Goal: Task Accomplishment & Management: Manage account settings

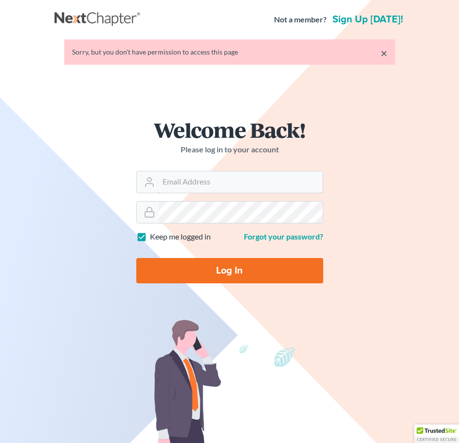
type input "[EMAIL_ADDRESS][DOMAIN_NAME]"
click at [238, 273] on input "Log In" at bounding box center [229, 270] width 187 height 25
type input "Thinking..."
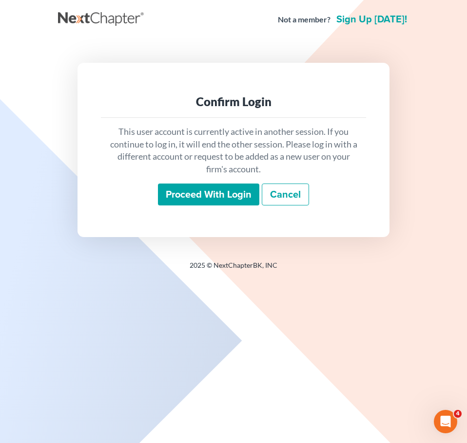
click at [234, 197] on input "Proceed with login" at bounding box center [208, 195] width 101 height 22
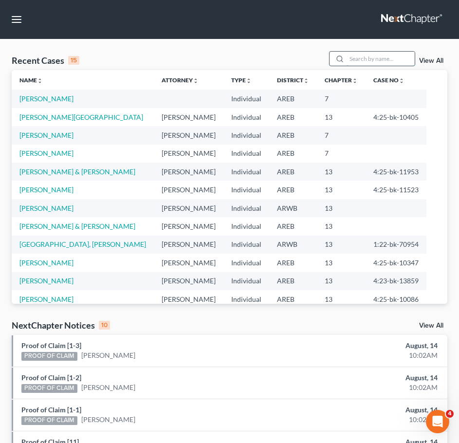
click at [369, 58] on input "search" at bounding box center [381, 59] width 68 height 14
type input "west"
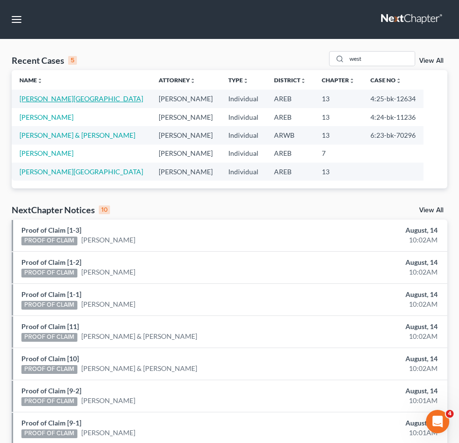
click at [52, 97] on link "[PERSON_NAME][GEOGRAPHIC_DATA]" at bounding box center [81, 99] width 124 height 8
select select "4"
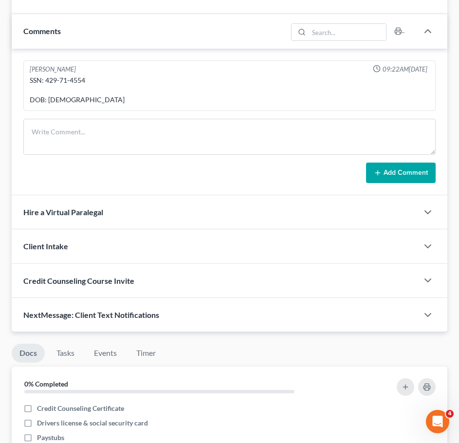
scroll to position [990, 0]
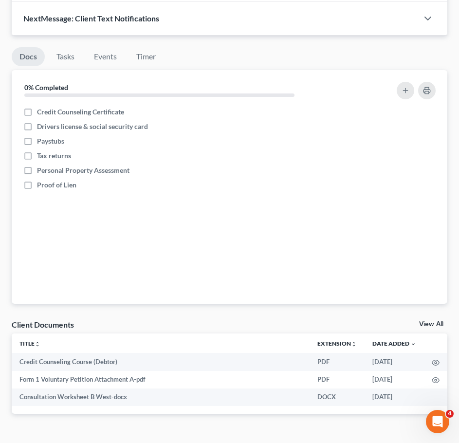
click at [435, 321] on link "View All" at bounding box center [432, 324] width 24 height 7
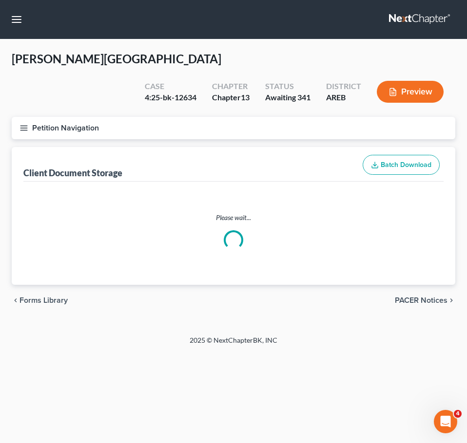
select select "0"
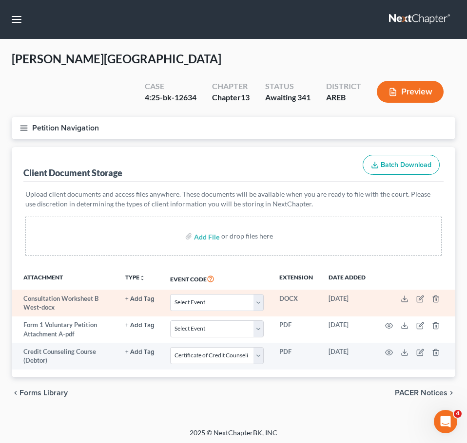
click at [399, 290] on td at bounding box center [414, 303] width 82 height 27
click at [407, 295] on icon at bounding box center [405, 299] width 8 height 8
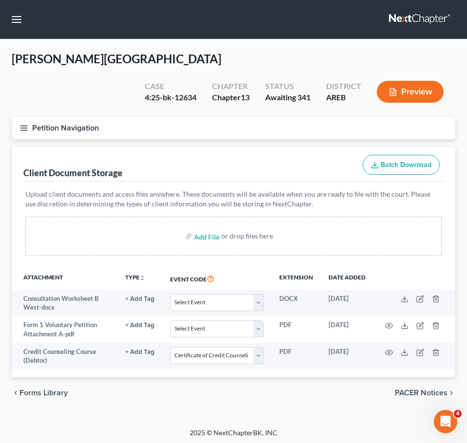
click at [19, 124] on icon "button" at bounding box center [23, 128] width 9 height 9
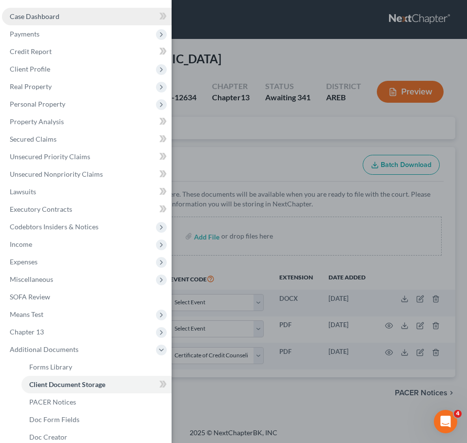
click at [46, 13] on span "Case Dashboard" at bounding box center [35, 16] width 50 height 8
select select "4"
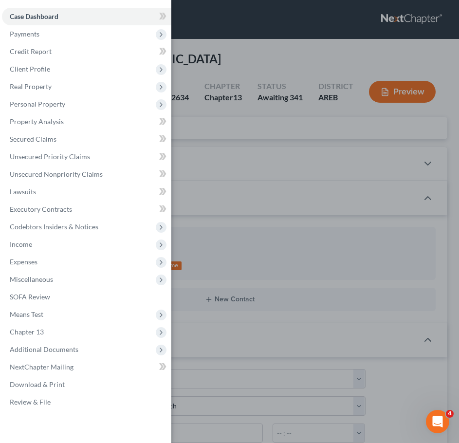
click at [268, 46] on div "Case Dashboard Payments Invoices Payments Payments Credit Report Client Profile" at bounding box center [229, 221] width 459 height 443
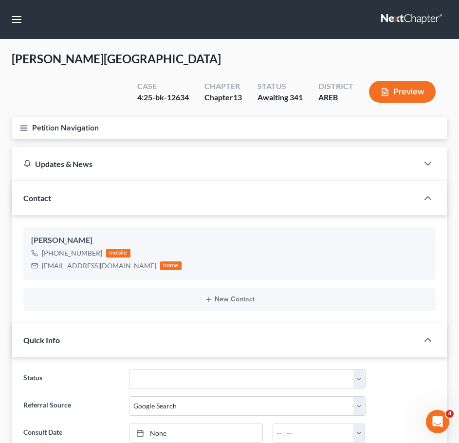
click at [27, 126] on line "button" at bounding box center [23, 126] width 7 height 0
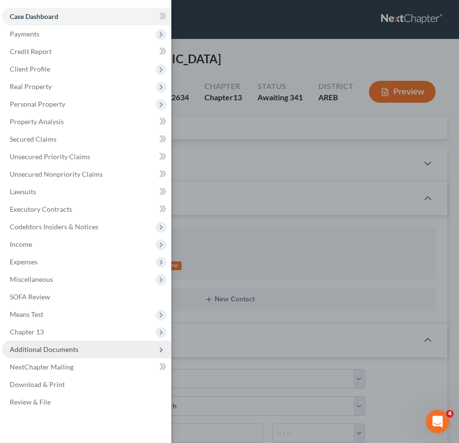
click at [93, 345] on span "Additional Documents" at bounding box center [87, 350] width 170 height 18
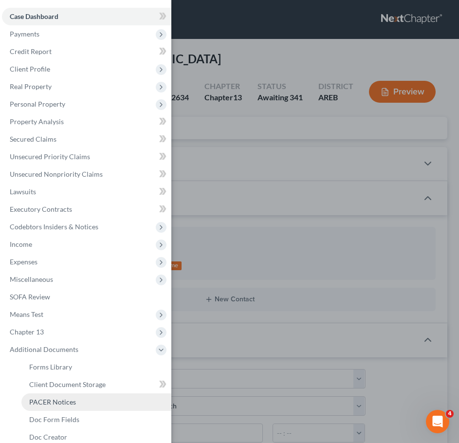
click at [70, 397] on link "PACER Notices" at bounding box center [96, 403] width 150 height 18
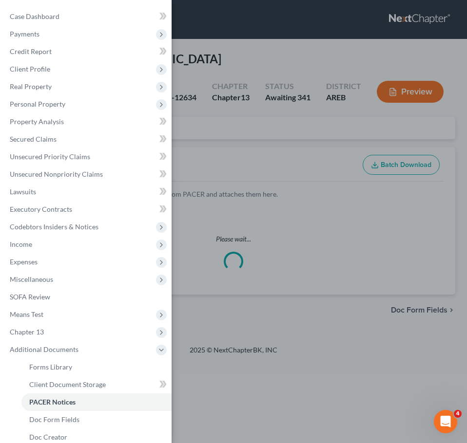
click at [310, 120] on div "Case Dashboard Payments Invoices Payments Payments Credit Report Client Profile" at bounding box center [233, 221] width 467 height 443
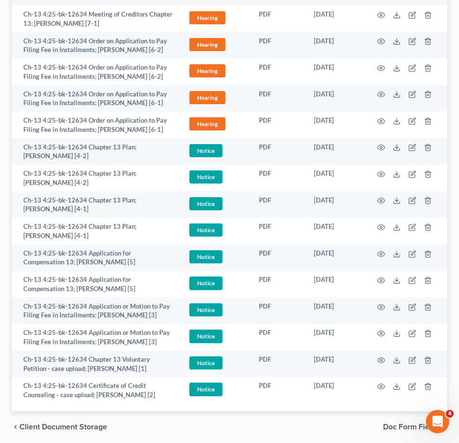
scroll to position [623, 0]
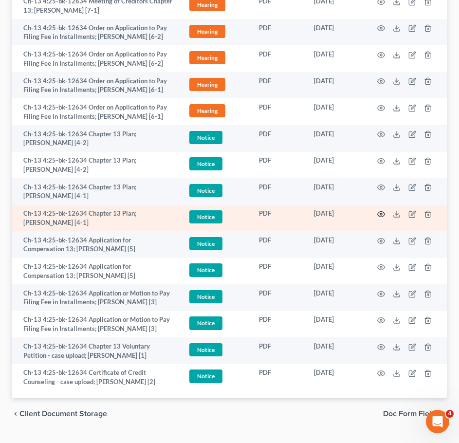
click at [383, 210] on icon "button" at bounding box center [382, 214] width 8 height 8
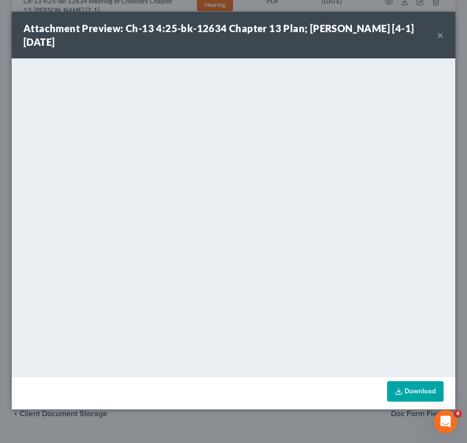
click at [437, 35] on button "×" at bounding box center [440, 35] width 7 height 12
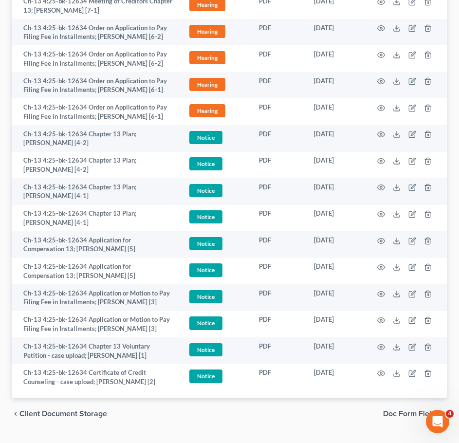
scroll to position [0, 0]
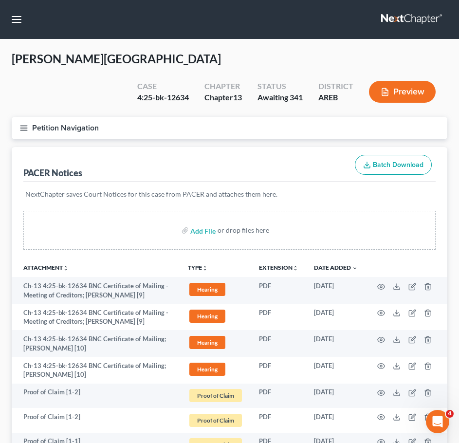
click at [28, 124] on icon "button" at bounding box center [23, 128] width 9 height 9
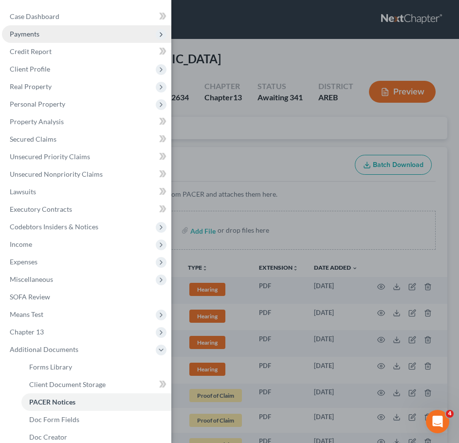
click at [29, 35] on span "Payments" at bounding box center [25, 34] width 30 height 8
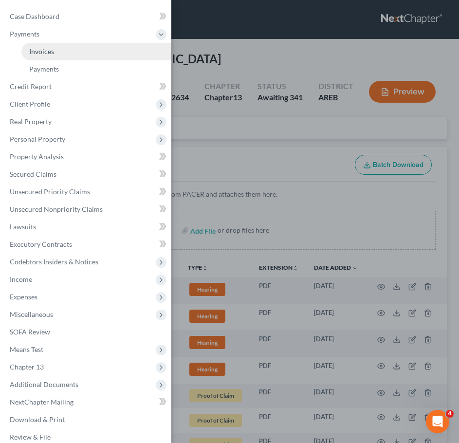
click at [42, 48] on span "Invoices" at bounding box center [41, 51] width 25 height 8
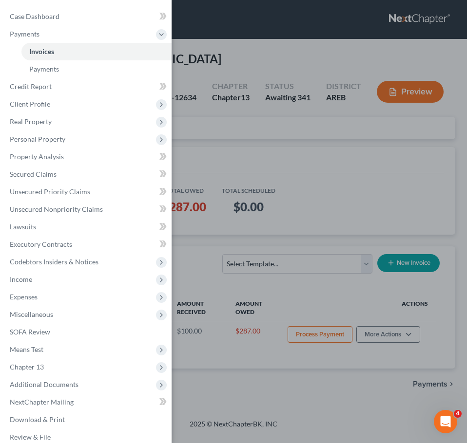
click at [288, 165] on div "Case Dashboard Payments Invoices Payments Payments Credit Report Client Profile" at bounding box center [233, 221] width 467 height 443
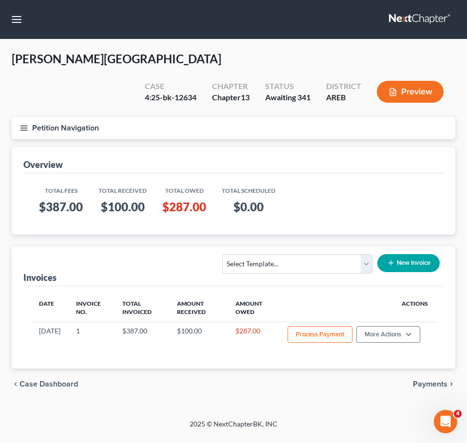
click at [22, 124] on icon "button" at bounding box center [23, 128] width 9 height 9
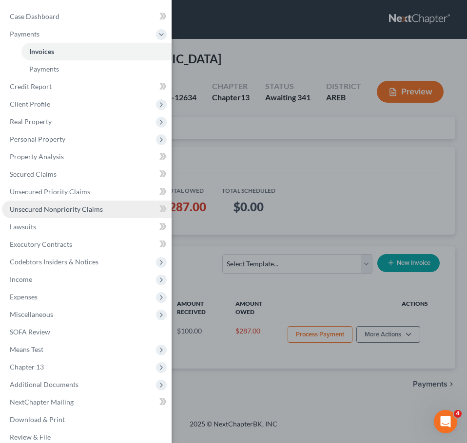
click at [68, 211] on span "Unsecured Nonpriority Claims" at bounding box center [56, 209] width 93 height 8
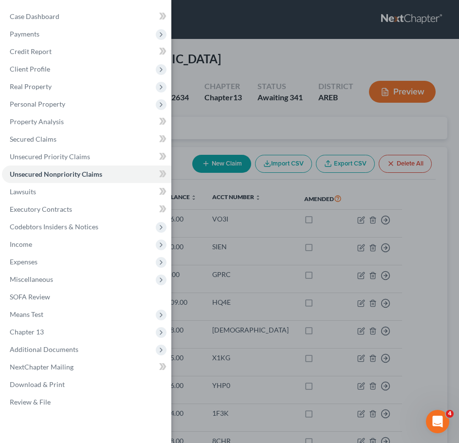
click at [257, 111] on div "Case Dashboard Payments Invoices Payments Payments Credit Report Client Profile" at bounding box center [229, 221] width 459 height 443
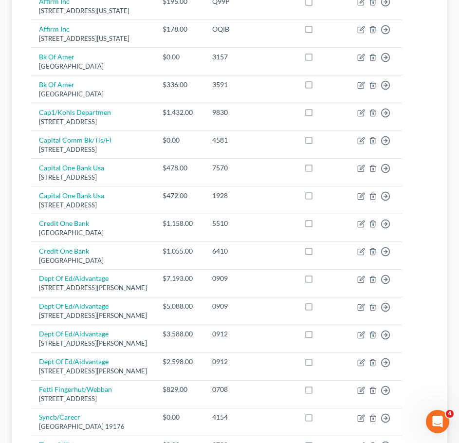
scroll to position [715, 0]
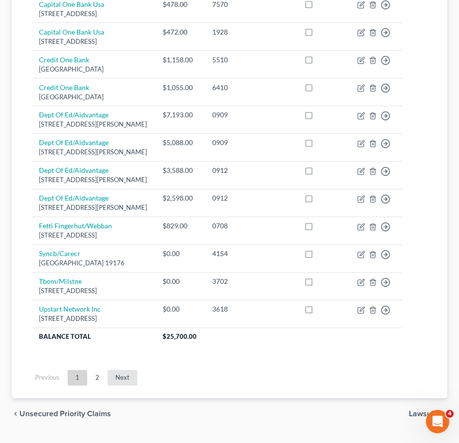
click at [119, 370] on link "Next" at bounding box center [123, 378] width 30 height 16
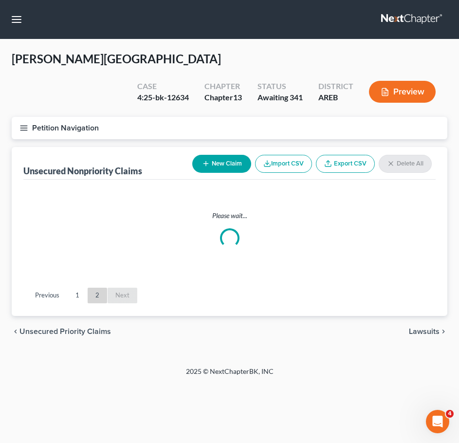
scroll to position [0, 0]
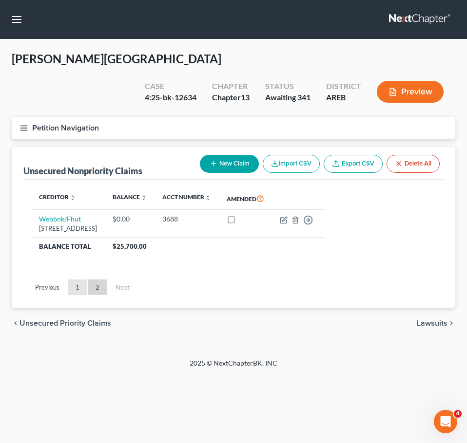
click at [76, 280] on link "1" at bounding box center [77, 288] width 19 height 16
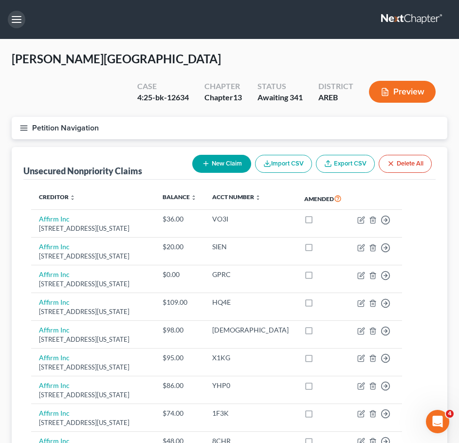
click at [11, 20] on button "button" at bounding box center [17, 20] width 18 height 18
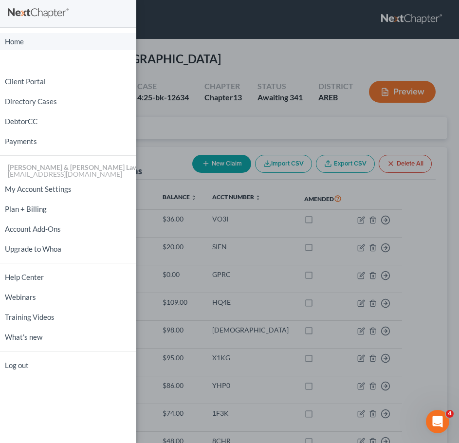
click at [16, 41] on link "Home" at bounding box center [68, 41] width 136 height 17
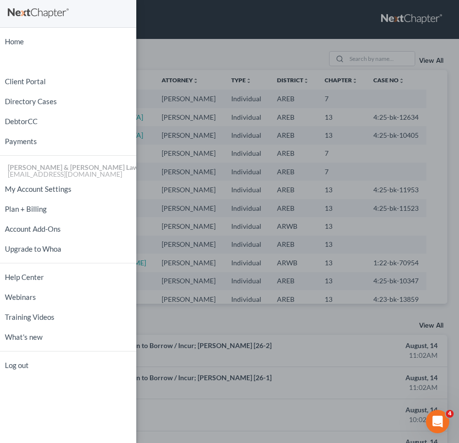
click at [382, 57] on div "Home New Case Client Portal Directory Cases DebtorCC Payments Lambert & Perry L…" at bounding box center [229, 221] width 459 height 443
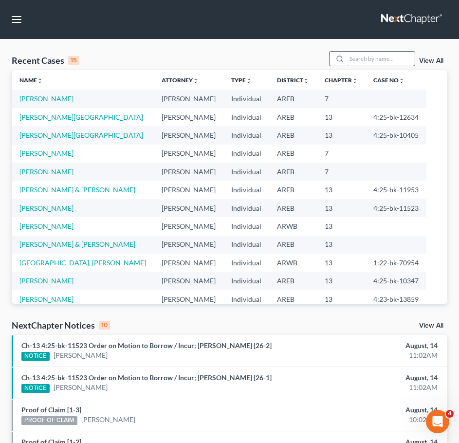
click at [379, 57] on input "search" at bounding box center [381, 59] width 68 height 14
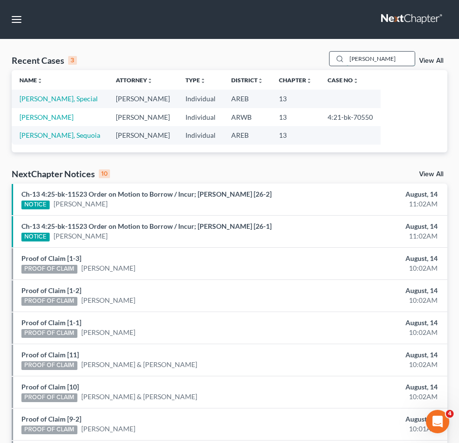
click at [389, 57] on input "[PERSON_NAME]" at bounding box center [381, 59] width 68 height 14
type input "arn"
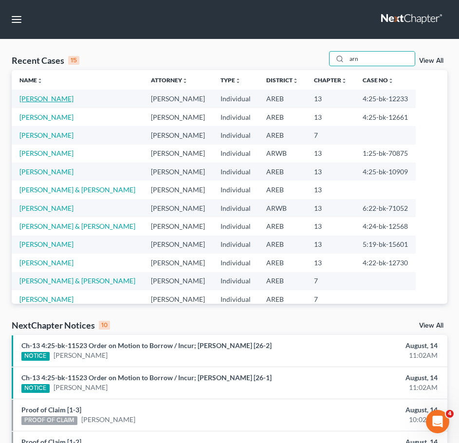
click at [49, 100] on link "[PERSON_NAME]" at bounding box center [46, 99] width 54 height 8
select select "2"
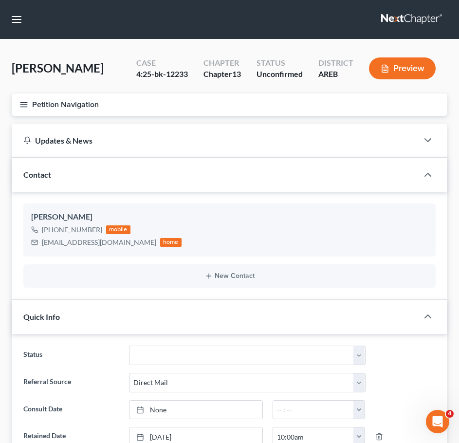
click at [24, 108] on icon "button" at bounding box center [23, 104] width 9 height 9
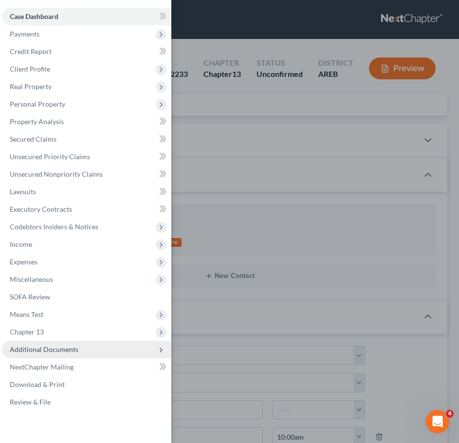
click at [76, 355] on span "Additional Documents" at bounding box center [87, 350] width 170 height 18
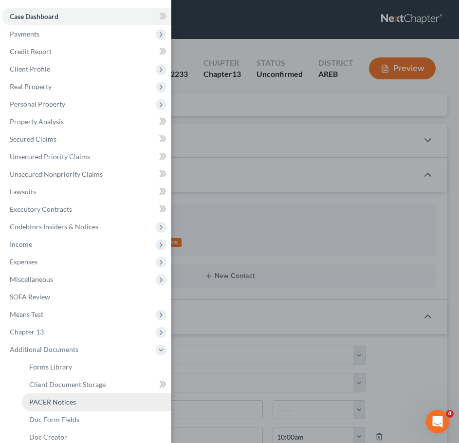
click at [67, 404] on span "PACER Notices" at bounding box center [52, 402] width 47 height 8
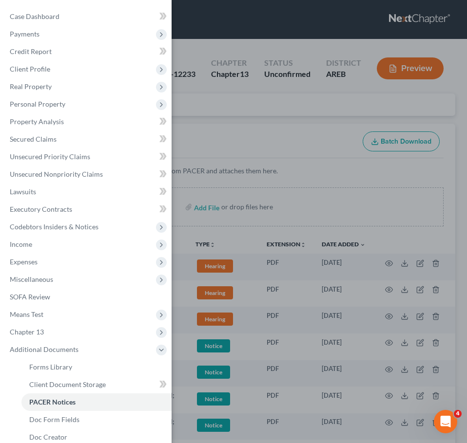
click at [272, 78] on div "Case Dashboard Payments Invoices Payments Payments Credit Report Client Profile" at bounding box center [233, 221] width 467 height 443
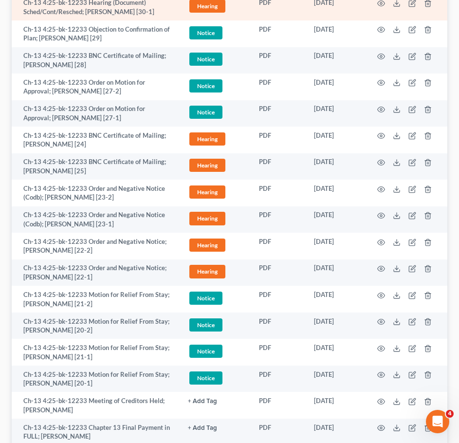
scroll to position [319, 0]
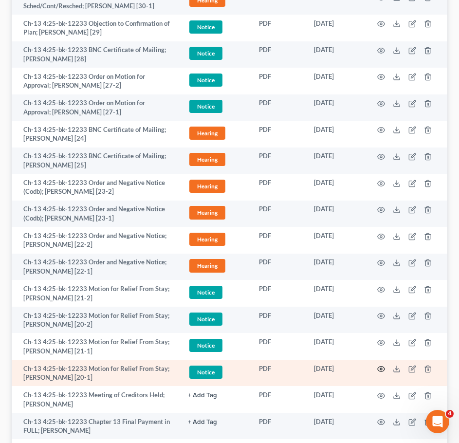
click at [381, 367] on icon "button" at bounding box center [382, 369] width 8 height 8
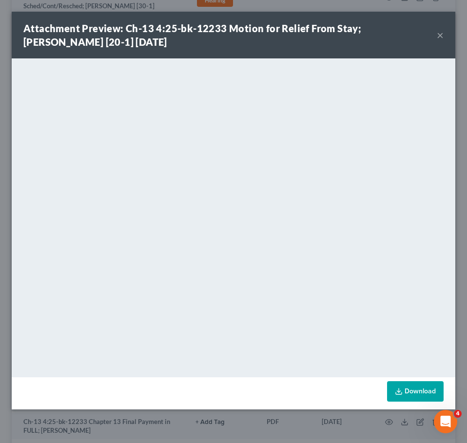
click at [439, 37] on button "×" at bounding box center [440, 35] width 7 height 12
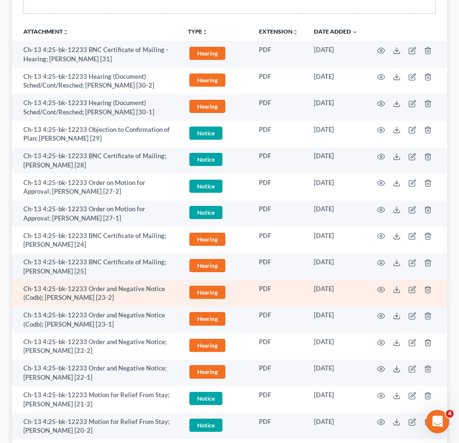
scroll to position [212, 0]
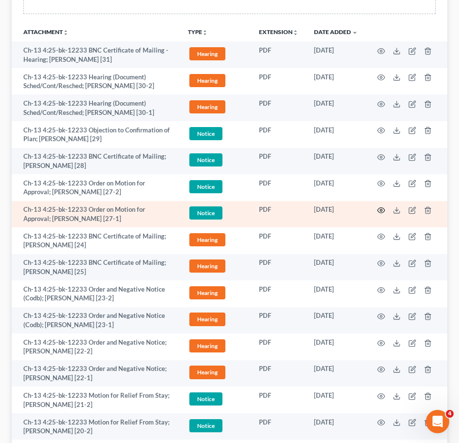
click at [382, 212] on icon "button" at bounding box center [382, 211] width 8 height 8
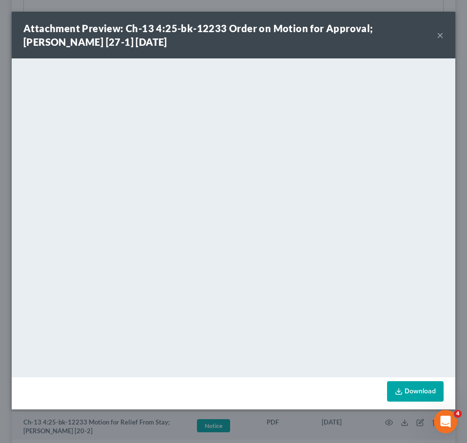
click at [441, 34] on button "×" at bounding box center [440, 35] width 7 height 12
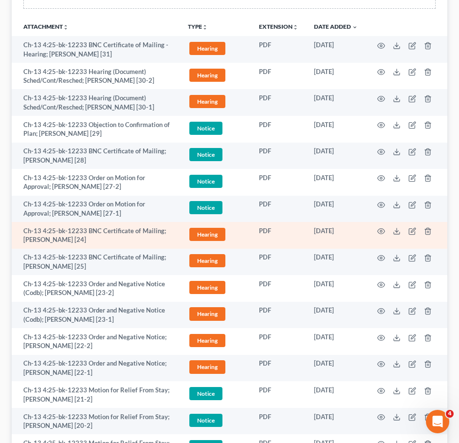
scroll to position [217, 0]
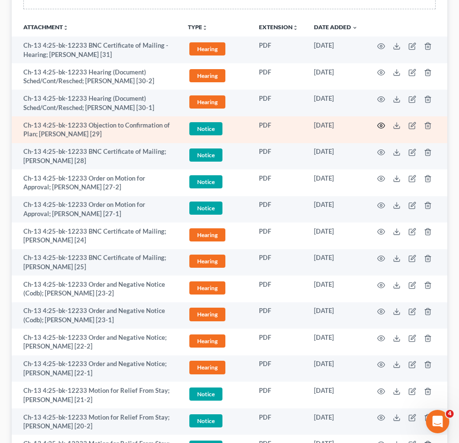
click at [384, 126] on icon "button" at bounding box center [382, 126] width 8 height 8
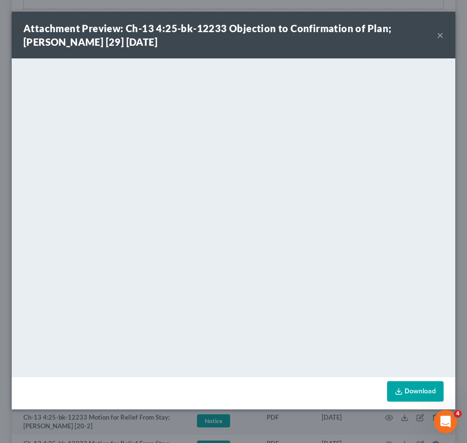
click at [440, 34] on button "×" at bounding box center [440, 35] width 7 height 12
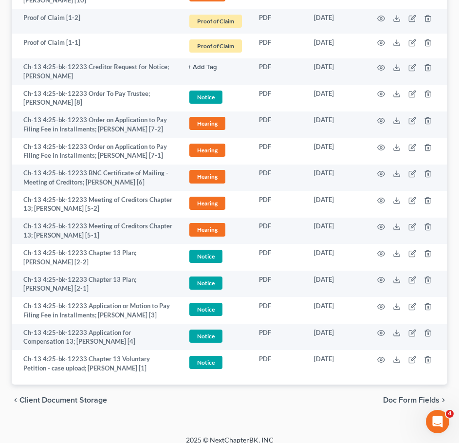
scroll to position [1093, 0]
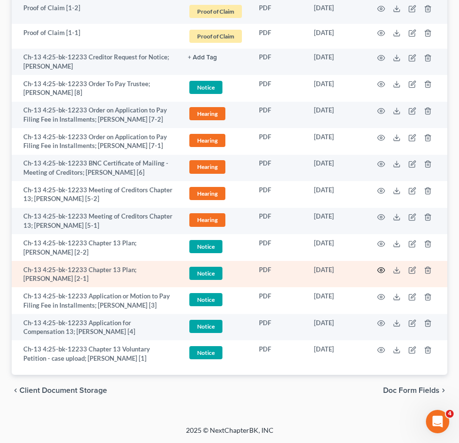
click at [381, 271] on circle "button" at bounding box center [382, 270] width 2 height 2
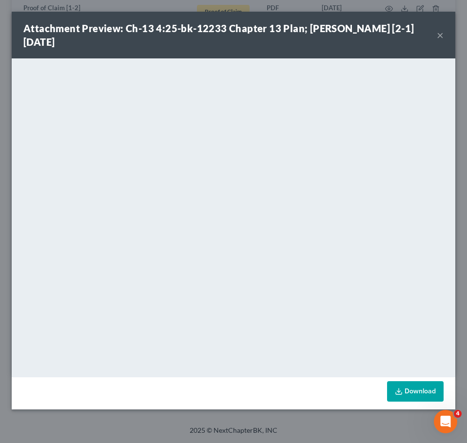
click at [439, 37] on button "×" at bounding box center [440, 35] width 7 height 12
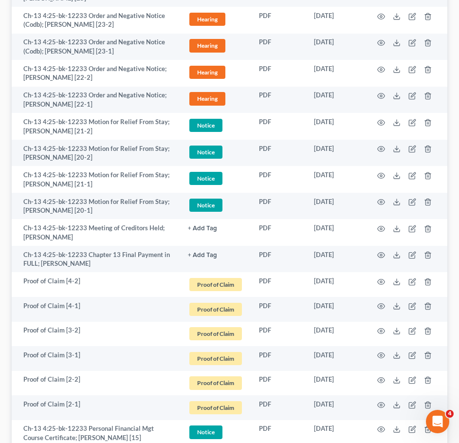
scroll to position [484, 0]
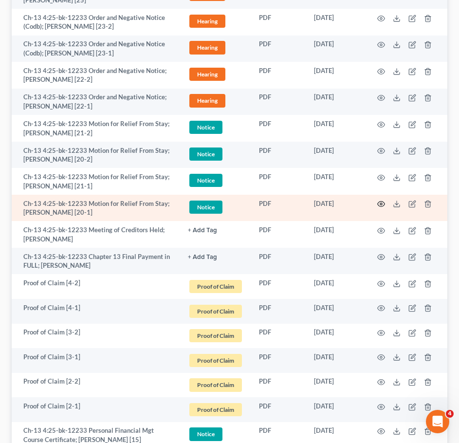
click at [382, 206] on icon "button" at bounding box center [382, 204] width 8 height 8
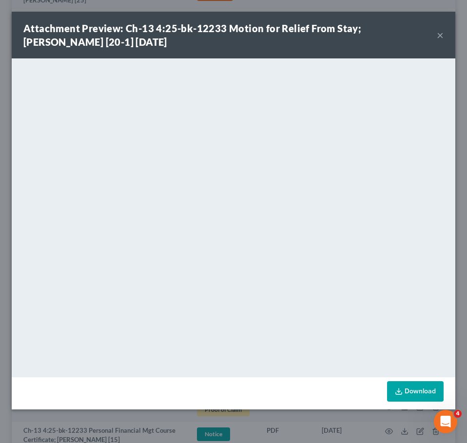
click at [442, 36] on button "×" at bounding box center [440, 35] width 7 height 12
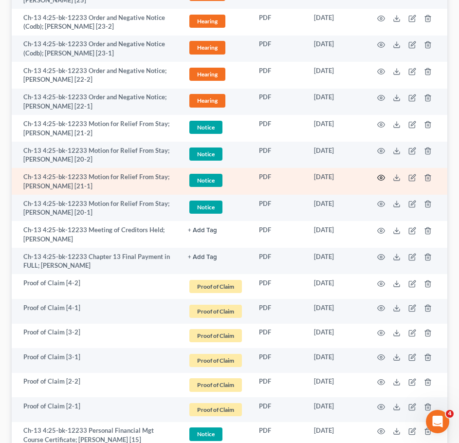
click at [384, 174] on icon "button" at bounding box center [382, 178] width 8 height 8
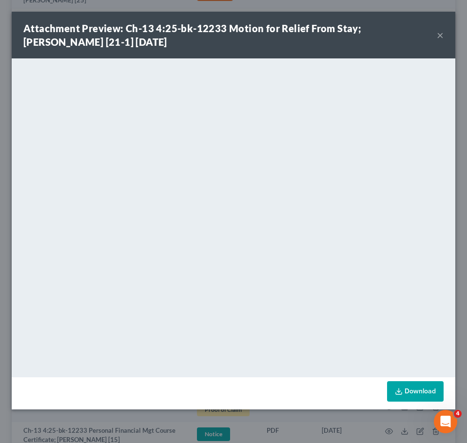
click at [439, 34] on button "×" at bounding box center [440, 35] width 7 height 12
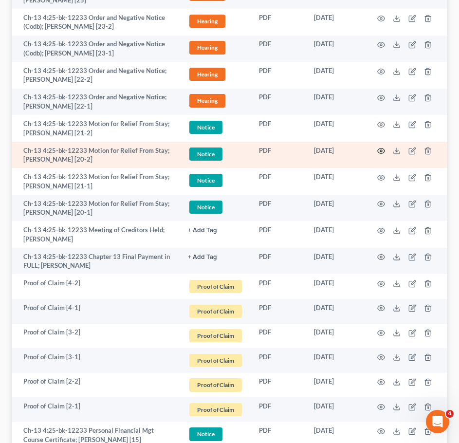
click at [383, 150] on icon "button" at bounding box center [382, 151] width 8 height 8
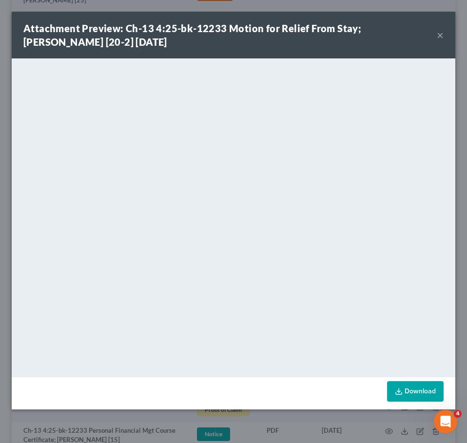
click at [439, 36] on button "×" at bounding box center [440, 35] width 7 height 12
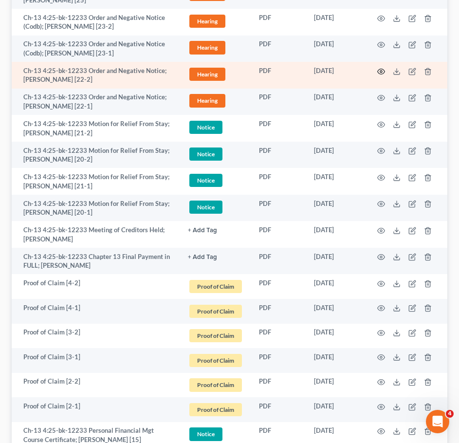
click at [381, 68] on icon "button" at bounding box center [382, 72] width 8 height 8
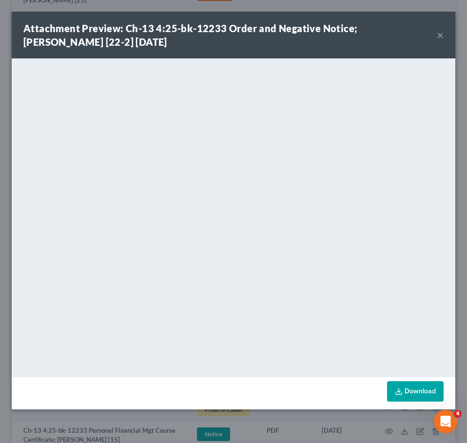
click at [438, 36] on button "×" at bounding box center [440, 35] width 7 height 12
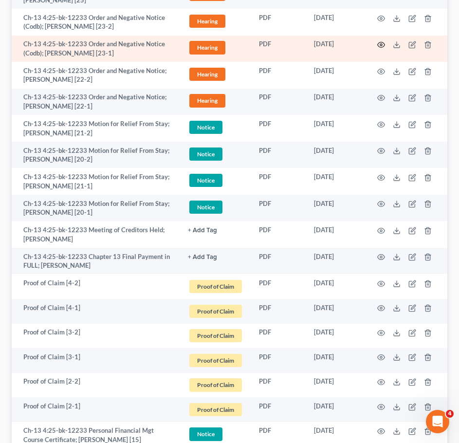
click at [382, 45] on icon "button" at bounding box center [382, 45] width 8 height 8
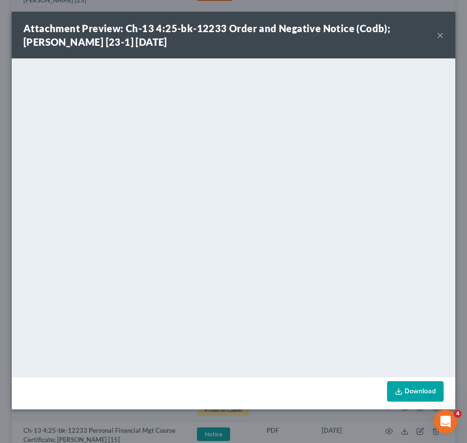
click at [439, 34] on button "×" at bounding box center [440, 35] width 7 height 12
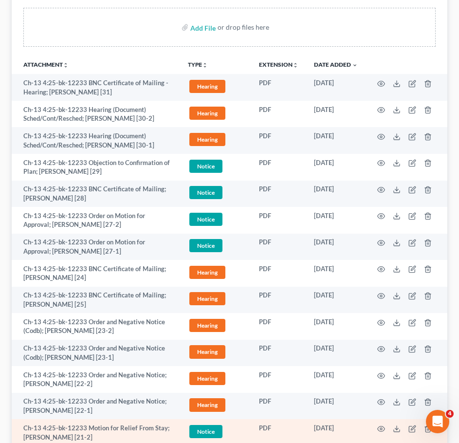
scroll to position [179, 0]
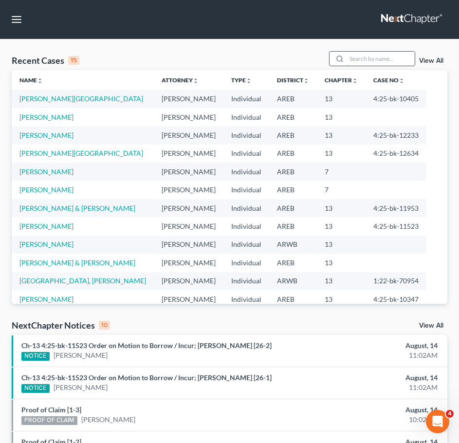
click at [386, 60] on input "search" at bounding box center [381, 59] width 68 height 14
type input "colvin"
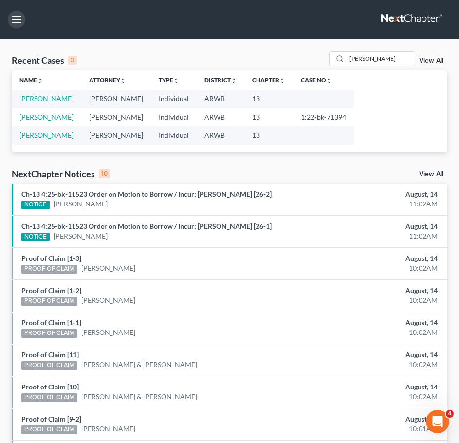
click at [16, 15] on button "button" at bounding box center [17, 20] width 18 height 18
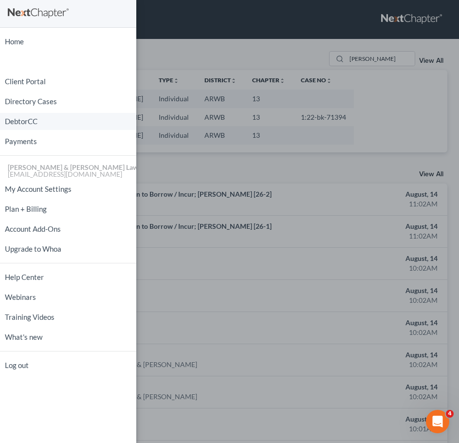
click at [31, 122] on link "DebtorCC" at bounding box center [68, 121] width 136 height 17
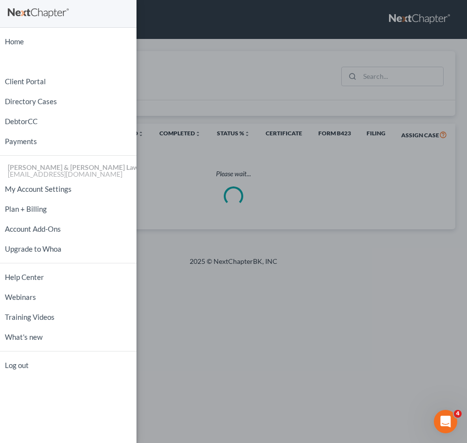
click at [245, 56] on div "Home New Case Client Portal Directory Cases DebtorCC Payments Lambert & Perry L…" at bounding box center [233, 221] width 467 height 443
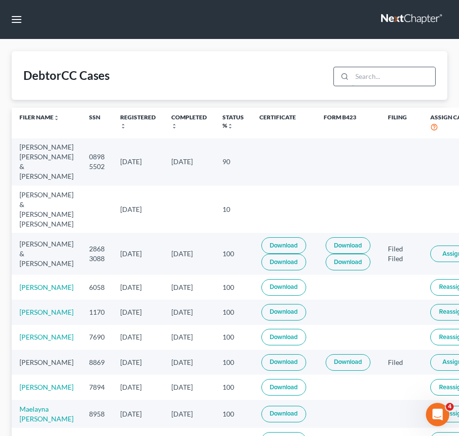
click at [400, 77] on input "search" at bounding box center [393, 76] width 83 height 19
type input "harlie"
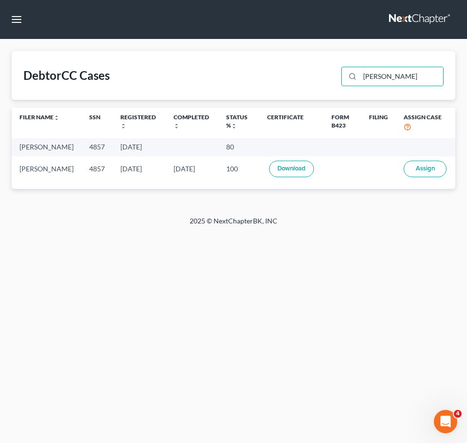
click at [423, 177] on button "Assign" at bounding box center [424, 169] width 43 height 17
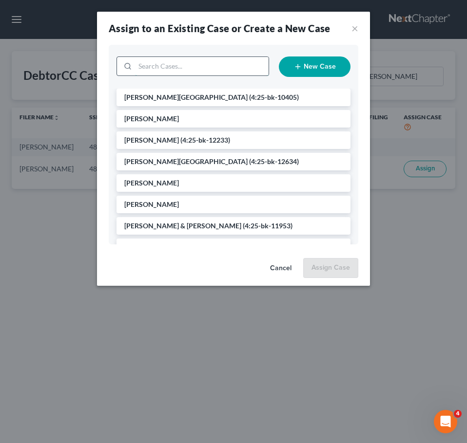
click at [198, 64] on input "search" at bounding box center [202, 66] width 134 height 19
type input "harlie"
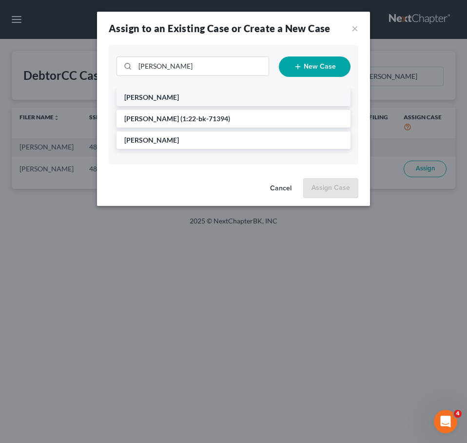
click at [216, 96] on li "[PERSON_NAME]" at bounding box center [233, 98] width 234 height 18
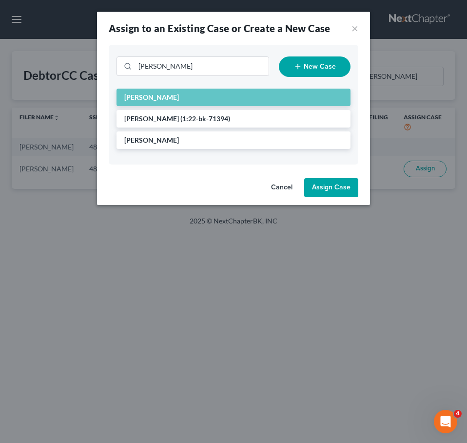
click at [339, 188] on button "Assign Case" at bounding box center [331, 187] width 54 height 19
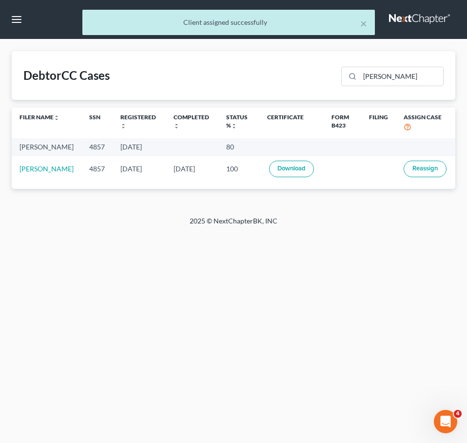
click at [18, 24] on div "× Client assigned successfully" at bounding box center [228, 25] width 467 height 30
click at [12, 18] on div "× Client assigned successfully" at bounding box center [228, 25] width 467 height 30
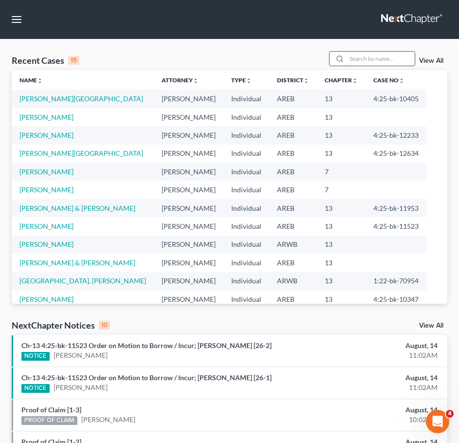
click at [365, 62] on input "search" at bounding box center [381, 59] width 68 height 14
type input "colvin"
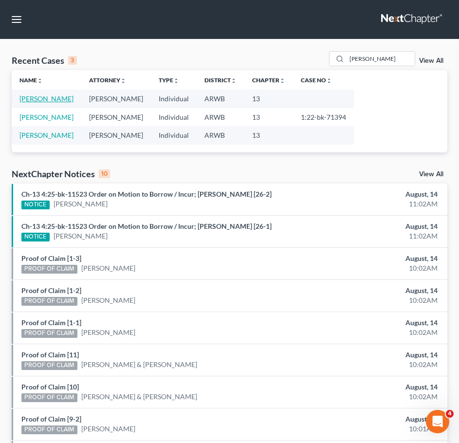
click at [41, 98] on link "[PERSON_NAME]" at bounding box center [46, 99] width 54 height 8
select select "1"
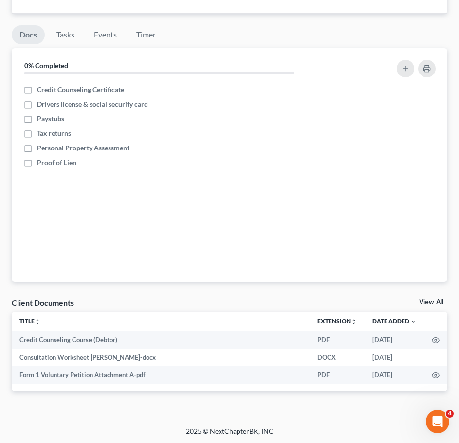
scroll to position [981, 0]
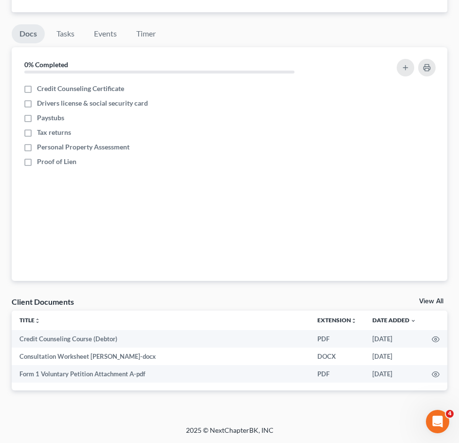
click at [434, 299] on link "View All" at bounding box center [432, 301] width 24 height 7
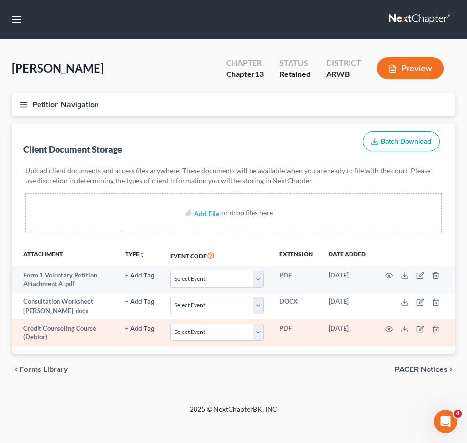
click at [213, 321] on td "Select Event Certificate of Credit Counseling - Debtor Certificate of Credit Co…" at bounding box center [216, 333] width 109 height 27
click at [210, 329] on select "Select Event Certificate of Credit Counseling - Debtor Certificate of Credit Co…" at bounding box center [217, 332] width 94 height 17
select select "0"
click at [171, 324] on select "Select Event Certificate of Credit Counseling - Debtor Certificate of Credit Co…" at bounding box center [217, 332] width 94 height 17
click at [386, 329] on icon "button" at bounding box center [389, 329] width 8 height 8
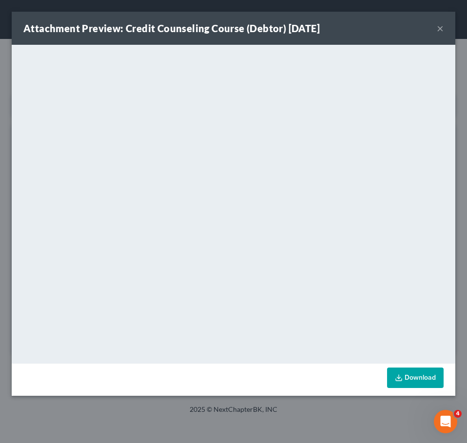
click at [437, 33] on button "×" at bounding box center [440, 28] width 7 height 12
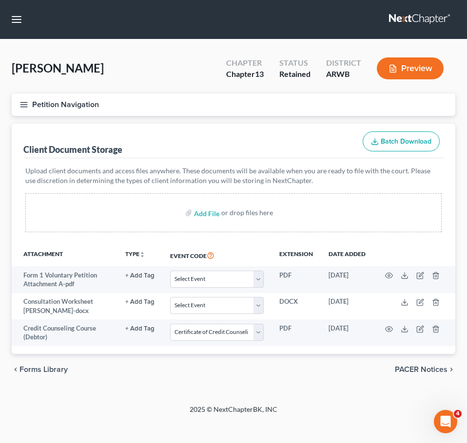
click at [19, 107] on button "Petition Navigation" at bounding box center [233, 105] width 443 height 22
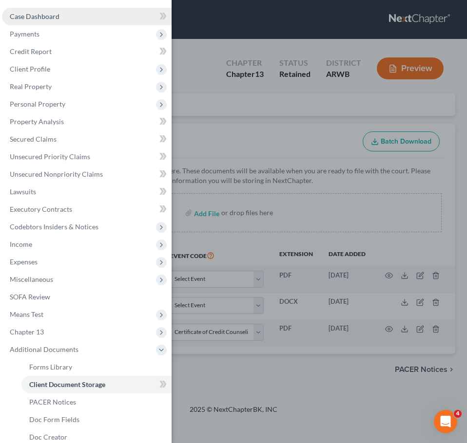
click at [58, 15] on span "Case Dashboard" at bounding box center [35, 16] width 50 height 8
select select "1"
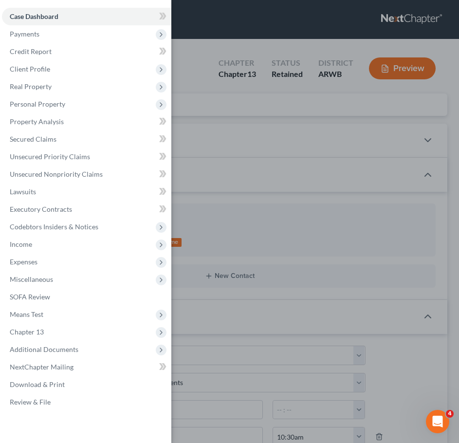
click at [239, 110] on div "Case Dashboard Payments Invoices Payments Payments Credit Report Client Profile" at bounding box center [229, 221] width 459 height 443
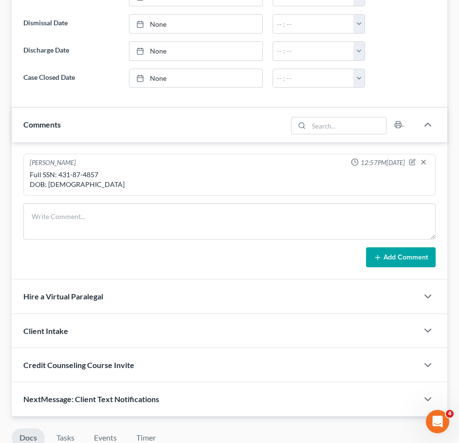
scroll to position [578, 0]
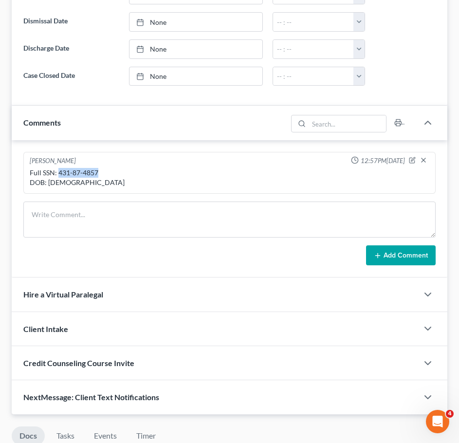
drag, startPoint x: 98, startPoint y: 170, endPoint x: 57, endPoint y: 172, distance: 40.5
click at [57, 172] on div "Full SSN: 431-87-4857 DOB: 11/29/1994" at bounding box center [230, 177] width 400 height 19
copy div "431-87-4857"
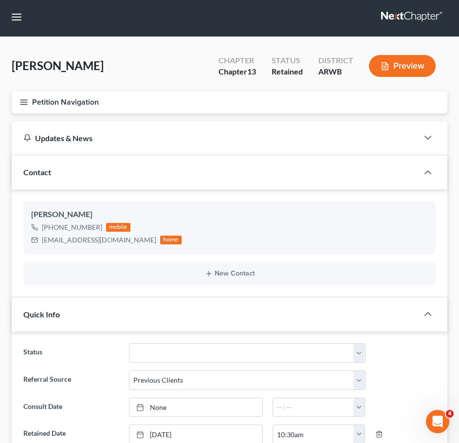
scroll to position [0, 0]
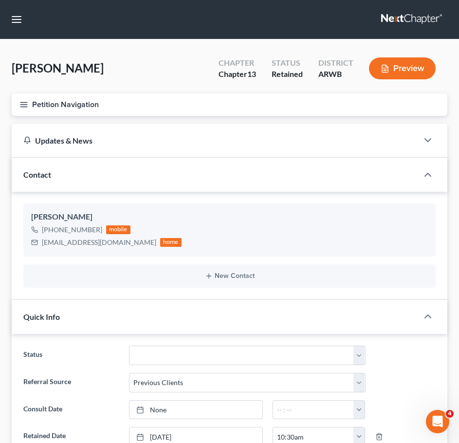
click at [31, 109] on button "Petition Navigation" at bounding box center [230, 105] width 436 height 22
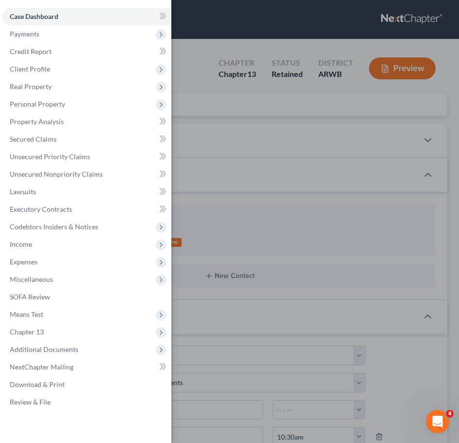
click at [49, 413] on div "Case Dashboard Payments Invoices Payments Payments Credit Report Client Profile…" at bounding box center [86, 209] width 172 height 419
click at [48, 406] on link "Review & File" at bounding box center [87, 403] width 170 height 18
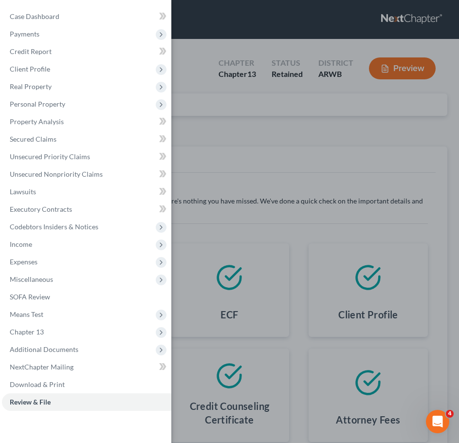
click at [240, 199] on div "Case Dashboard Payments Invoices Payments Payments Credit Report Client Profile" at bounding box center [229, 221] width 459 height 443
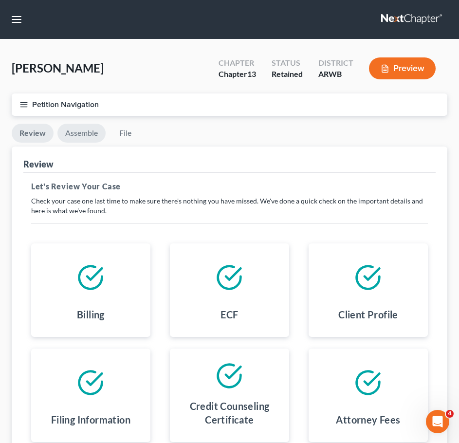
click at [71, 138] on link "Assemble" at bounding box center [81, 133] width 48 height 19
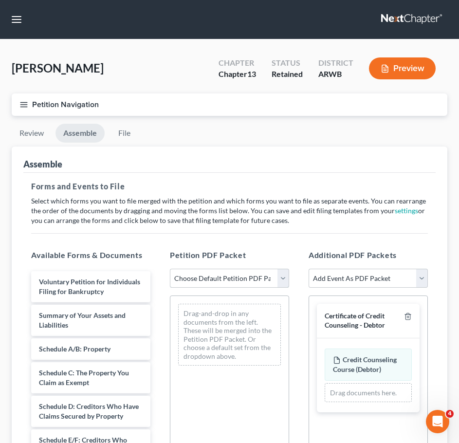
click at [228, 278] on select "Choose Default Petition PDF Packet Complete Bankruptcy Petition (all forms and …" at bounding box center [229, 278] width 119 height 19
select select "0"
click at [170, 269] on select "Choose Default Petition PDF Packet Complete Bankruptcy Petition (all forms and …" at bounding box center [229, 278] width 119 height 19
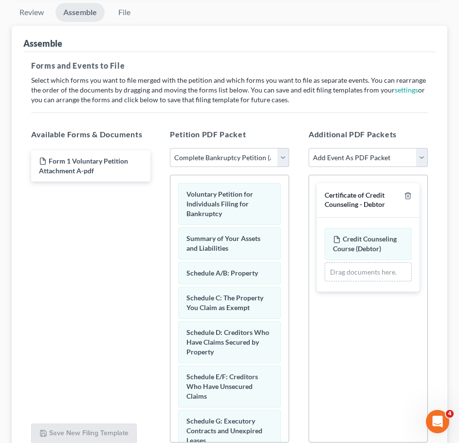
scroll to position [121, 0]
click at [405, 193] on icon "button" at bounding box center [408, 195] width 8 height 8
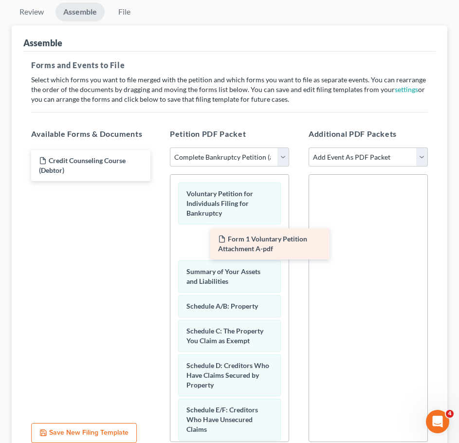
drag, startPoint x: 74, startPoint y: 157, endPoint x: 253, endPoint y: 236, distance: 195.3
click at [158, 181] on div "Form 1 Voluntary Petition Attachment A-pdf Form 1 Voluntary Petition Attachment…" at bounding box center [90, 165] width 135 height 31
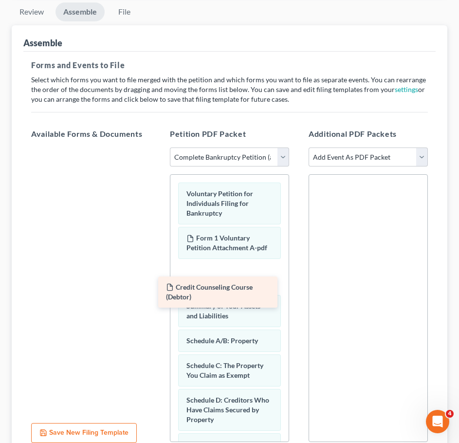
drag, startPoint x: 119, startPoint y: 209, endPoint x: 223, endPoint y: 292, distance: 132.8
click at [158, 148] on div "Credit Counseling Course (Debtor) Credit Counseling Course (Debtor)" at bounding box center [90, 148] width 135 height 0
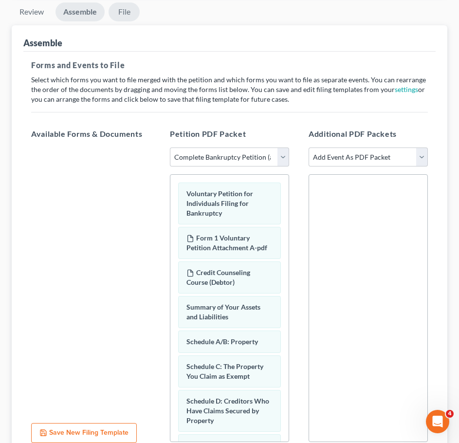
click at [123, 13] on link "File" at bounding box center [124, 11] width 31 height 19
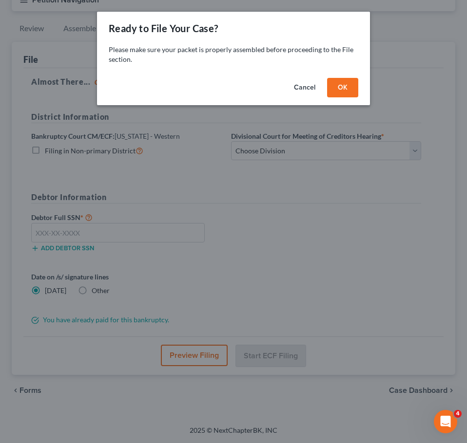
click at [344, 84] on button "OK" at bounding box center [342, 87] width 31 height 19
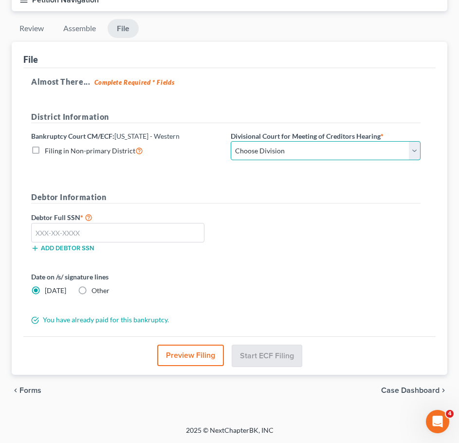
click at [320, 142] on select "Choose Division El Dorado Fayetteville Fort Smith Harrison Hot Springs Texarkana" at bounding box center [326, 150] width 190 height 19
select select "0"
click at [231, 141] on select "Choose Division El Dorado Fayetteville Fort Smith Harrison Hot Springs Texarkana" at bounding box center [326, 150] width 190 height 19
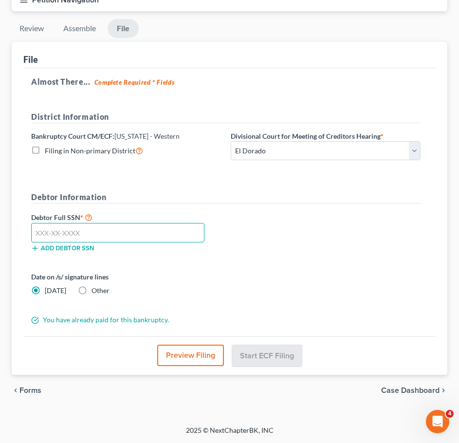
click at [155, 223] on input "text" at bounding box center [117, 232] width 173 height 19
paste input "431-87-4857"
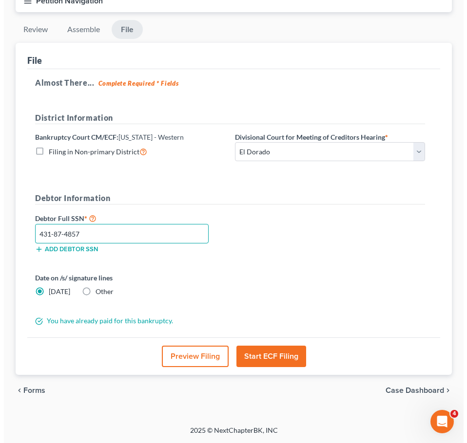
scroll to position [104, 0]
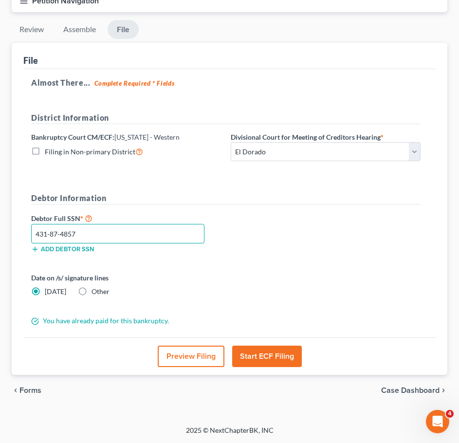
type input "431-87-4857"
click at [257, 358] on button "Start ECF Filing" at bounding box center [267, 356] width 70 height 21
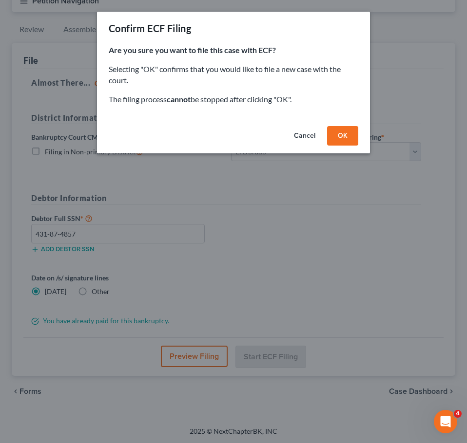
click at [345, 134] on button "OK" at bounding box center [342, 135] width 31 height 19
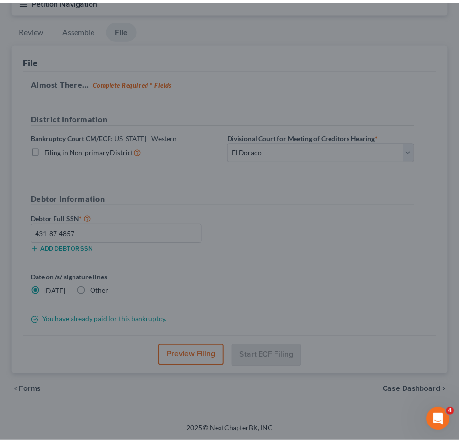
scroll to position [0, 0]
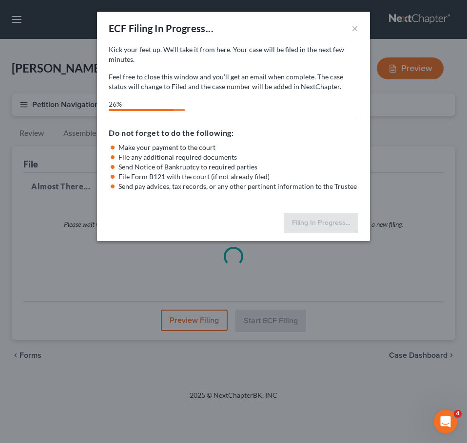
select select "0"
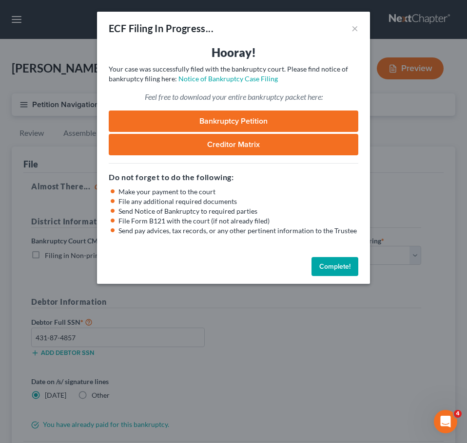
click at [344, 265] on button "Complete!" at bounding box center [334, 266] width 47 height 19
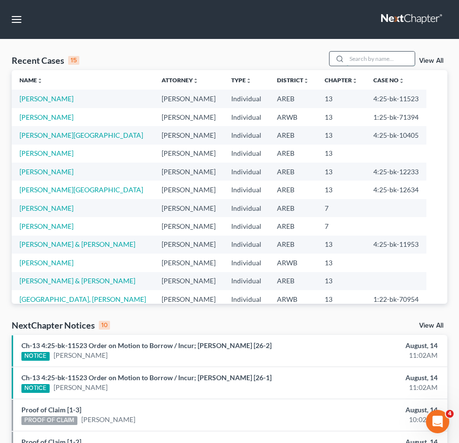
click at [363, 57] on input "search" at bounding box center [381, 59] width 68 height 14
type input "fearson"
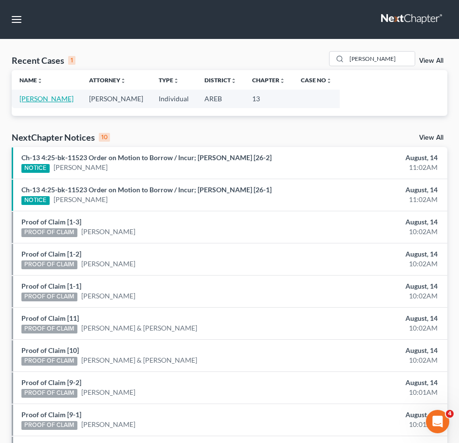
click at [32, 102] on link "[PERSON_NAME]" at bounding box center [46, 99] width 54 height 8
select select "0"
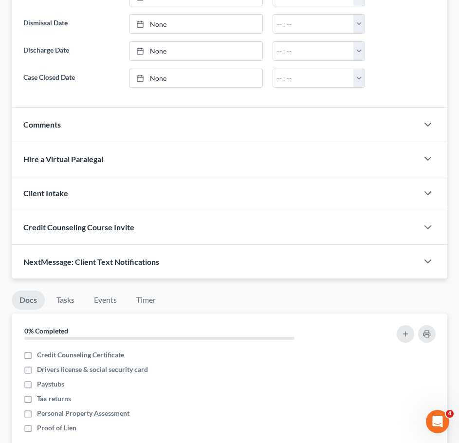
scroll to position [808, 0]
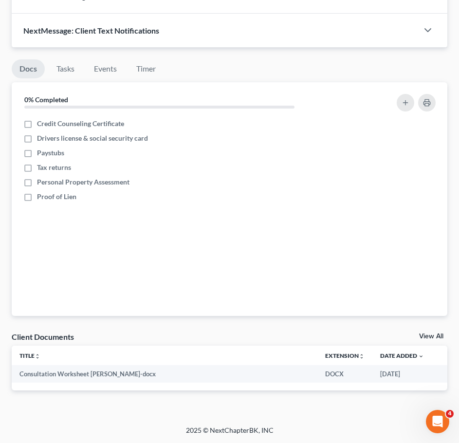
click at [433, 335] on link "View All" at bounding box center [432, 336] width 24 height 7
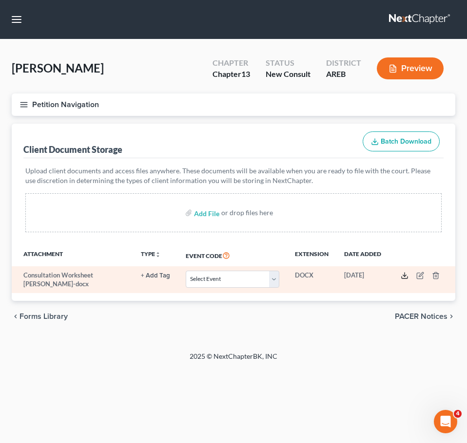
click at [404, 276] on line at bounding box center [404, 275] width 0 height 4
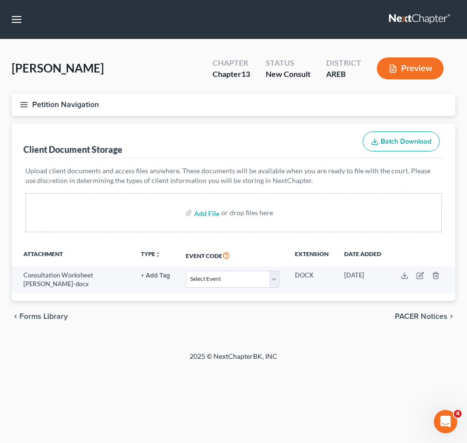
click at [25, 104] on icon "button" at bounding box center [23, 104] width 9 height 9
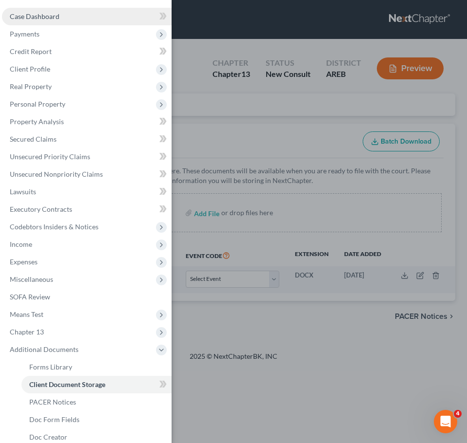
click at [53, 14] on span "Case Dashboard" at bounding box center [35, 16] width 50 height 8
select select "0"
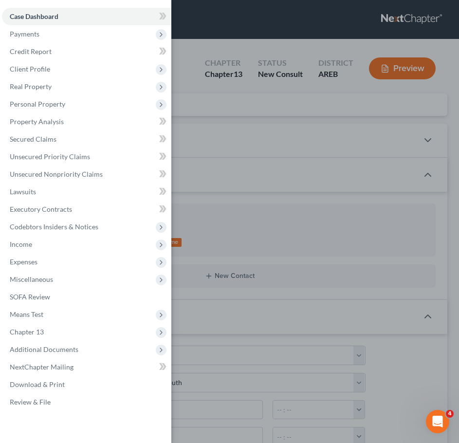
click at [249, 88] on div "Case Dashboard Payments Invoices Payments Payments Credit Report Client Profile" at bounding box center [229, 221] width 459 height 443
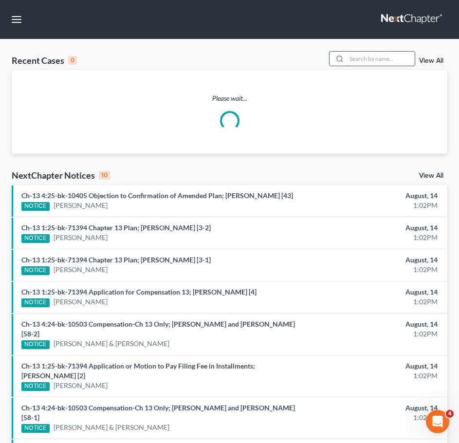
click at [393, 60] on input "search" at bounding box center [381, 59] width 68 height 14
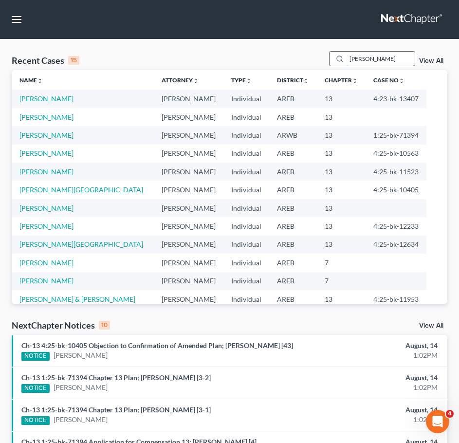
type input "nowden"
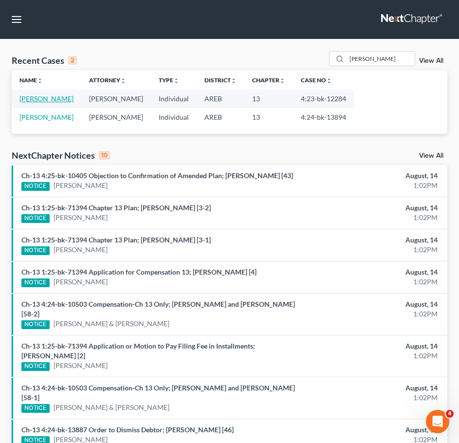
click at [47, 99] on link "[PERSON_NAME]" at bounding box center [46, 99] width 54 height 8
select select "3"
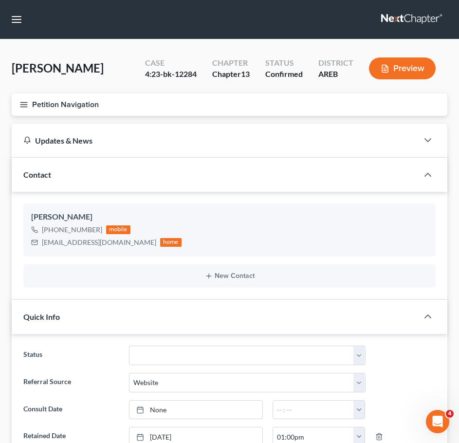
click at [9, 104] on div "Petition Navigation Case Dashboard Payments Invoices Payments Payments Credit R…" at bounding box center [230, 109] width 446 height 30
click at [12, 104] on button "Petition Navigation" at bounding box center [230, 105] width 436 height 22
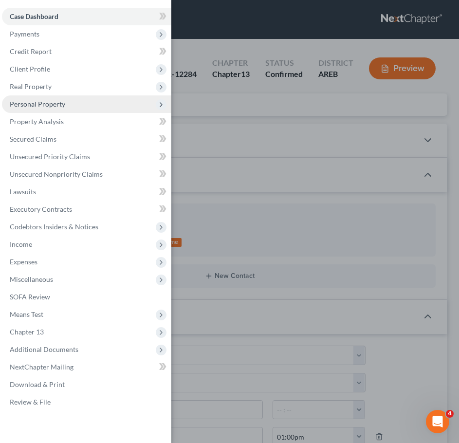
click at [28, 105] on span "Personal Property" at bounding box center [38, 104] width 56 height 8
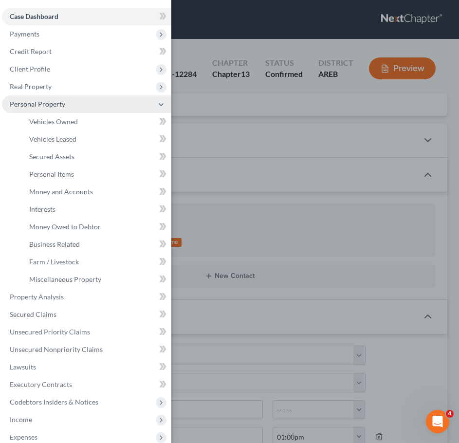
click at [192, 114] on div "Case Dashboard Payments Invoices Payments Payments Credit Report Client Profile" at bounding box center [229, 221] width 459 height 443
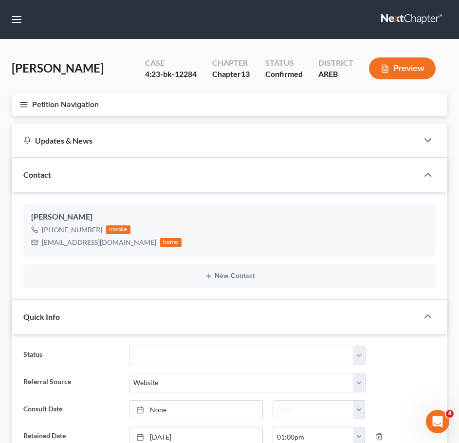
click at [25, 98] on button "Petition Navigation" at bounding box center [230, 105] width 436 height 22
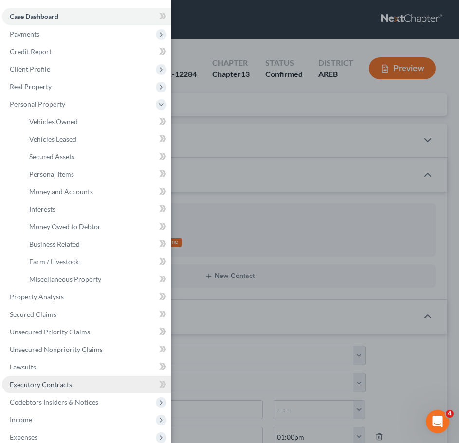
scroll to position [151, 0]
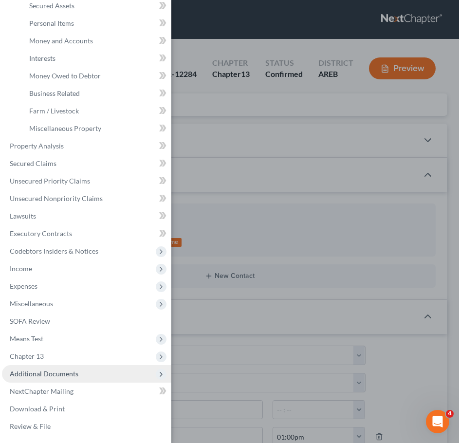
click at [83, 366] on span "Additional Documents" at bounding box center [87, 374] width 170 height 18
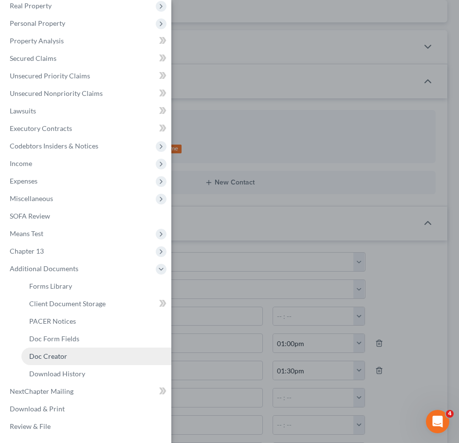
scroll to position [94, 0]
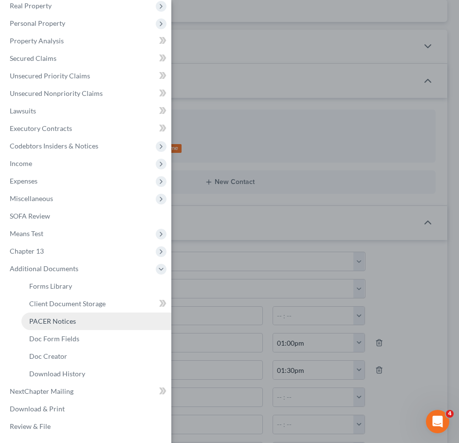
click at [63, 325] on link "PACER Notices" at bounding box center [96, 322] width 150 height 18
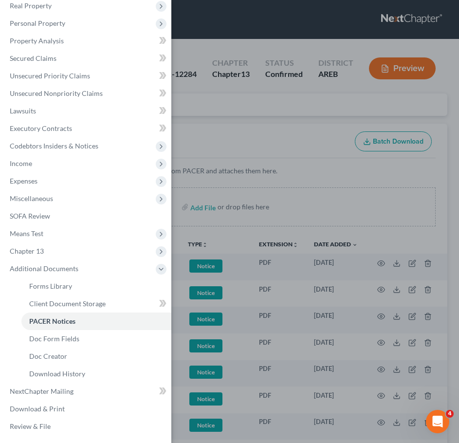
click at [382, 161] on div "Case Dashboard Payments Invoices Payments Payments Credit Report Client Profile" at bounding box center [229, 221] width 459 height 443
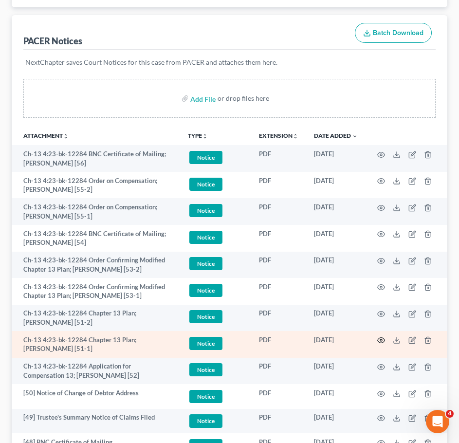
scroll to position [109, 0]
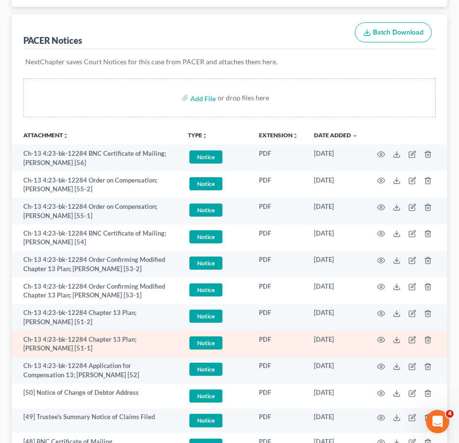
click at [383, 336] on td at bounding box center [407, 344] width 82 height 27
click at [382, 338] on icon "button" at bounding box center [381, 340] width 7 height 5
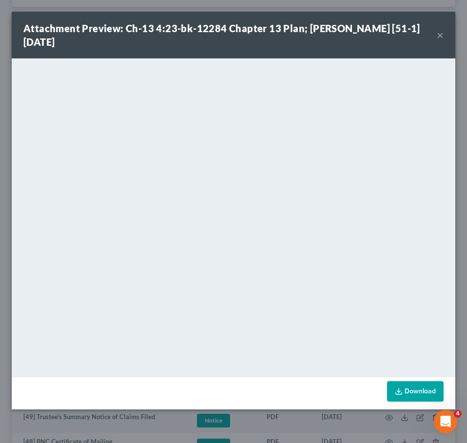
click at [438, 34] on button "×" at bounding box center [440, 35] width 7 height 12
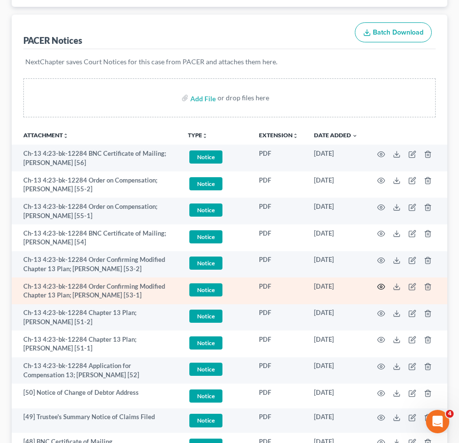
click at [380, 289] on icon "button" at bounding box center [382, 287] width 8 height 8
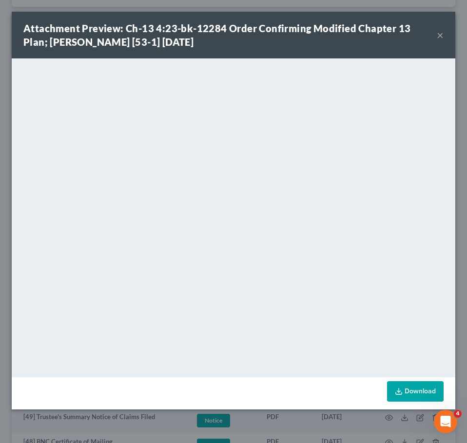
click at [440, 37] on button "×" at bounding box center [440, 35] width 7 height 12
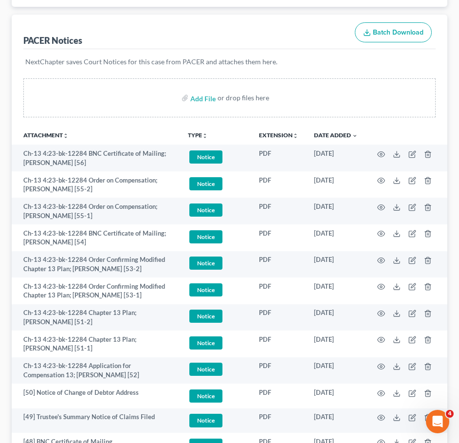
scroll to position [121, 0]
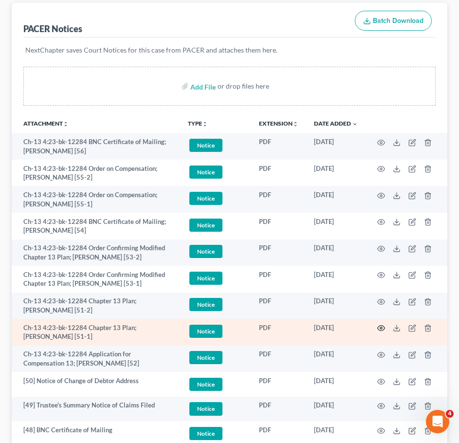
click at [381, 326] on icon "button" at bounding box center [382, 329] width 8 height 8
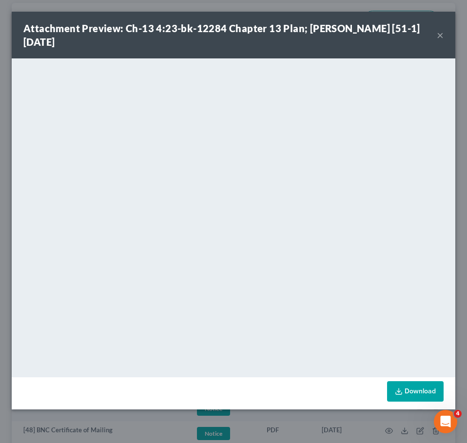
click at [439, 33] on button "×" at bounding box center [440, 35] width 7 height 12
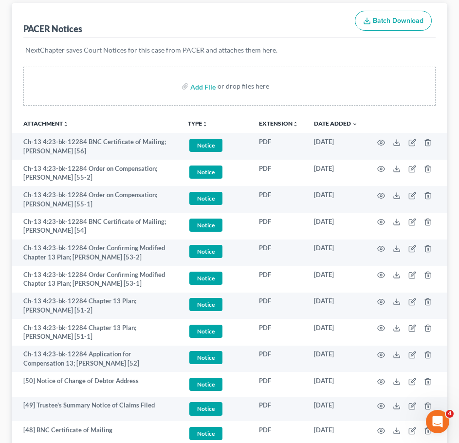
click at [294, 44] on div "NextChapter saves Court Notices for this case from PACER and attaches them here." at bounding box center [229, 56] width 413 height 37
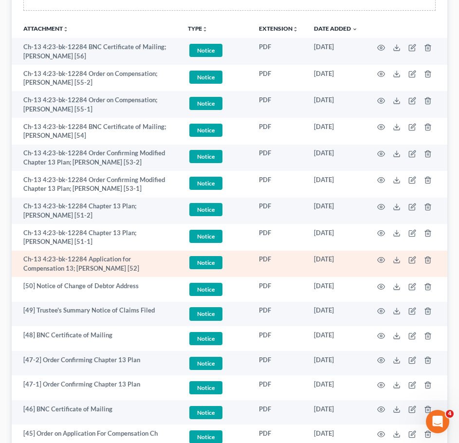
scroll to position [217, 0]
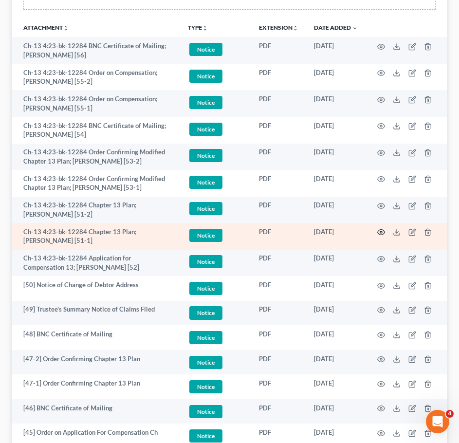
click at [385, 234] on icon "button" at bounding box center [382, 233] width 8 height 8
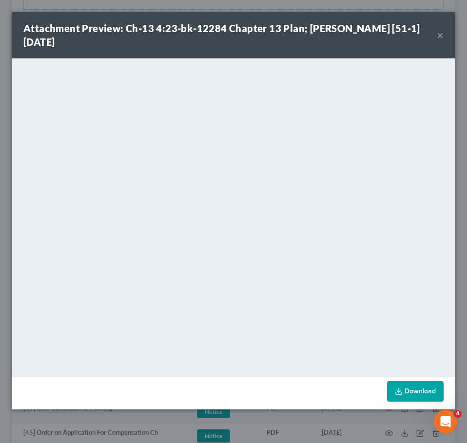
drag, startPoint x: 437, startPoint y: 35, endPoint x: 450, endPoint y: 28, distance: 14.6
click at [437, 35] on button "×" at bounding box center [440, 35] width 7 height 12
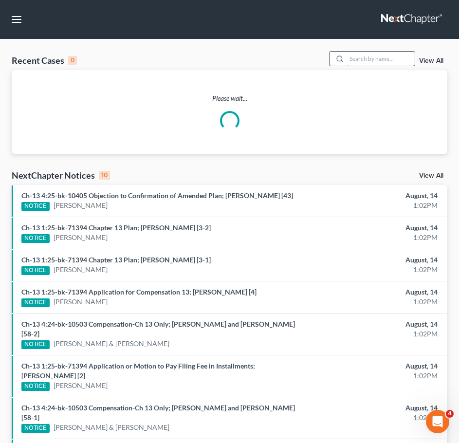
click at [369, 62] on input "search" at bounding box center [381, 59] width 68 height 14
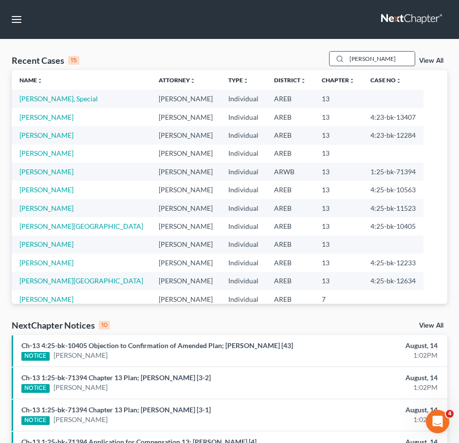
type input "mcshan"
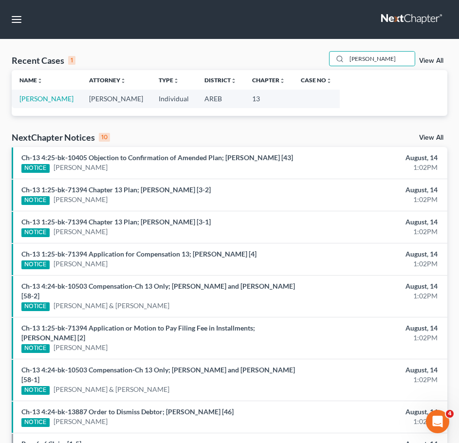
click at [56, 108] on td "McShan, McKenzie" at bounding box center [47, 99] width 70 height 18
click at [52, 103] on td "McShan, McKenzie" at bounding box center [47, 99] width 70 height 18
click at [45, 100] on link "McShan, McKenzie" at bounding box center [46, 99] width 54 height 8
select select "0"
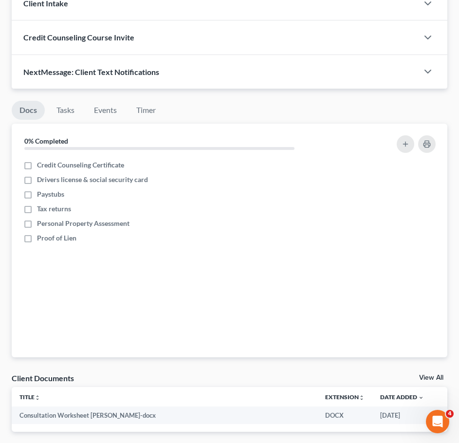
scroll to position [808, 0]
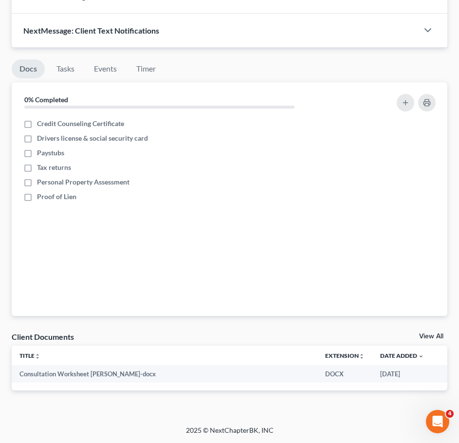
click at [330, 67] on ul "Docs Tasks Events Timer" at bounding box center [230, 70] width 436 height 23
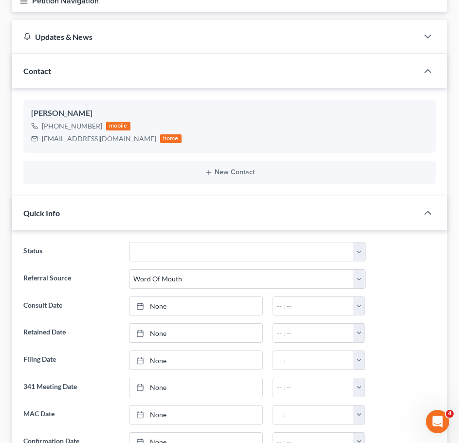
scroll to position [0, 0]
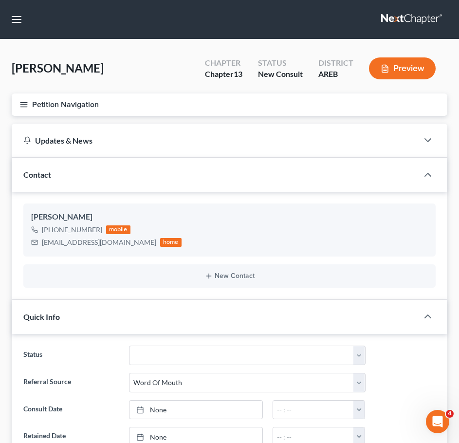
click at [23, 109] on button "Petition Navigation" at bounding box center [230, 105] width 436 height 22
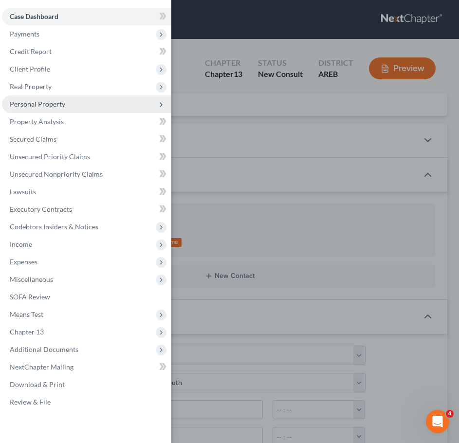
click at [66, 101] on span "Personal Property" at bounding box center [87, 105] width 170 height 18
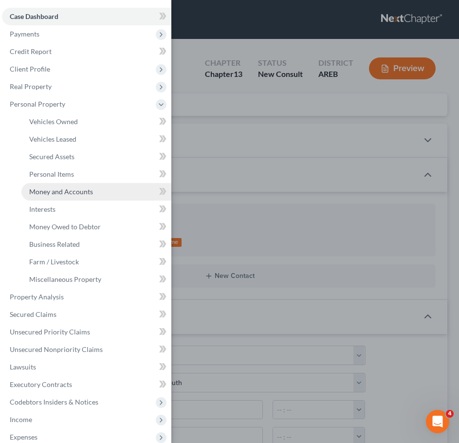
click at [99, 188] on link "Money and Accounts" at bounding box center [96, 192] width 150 height 18
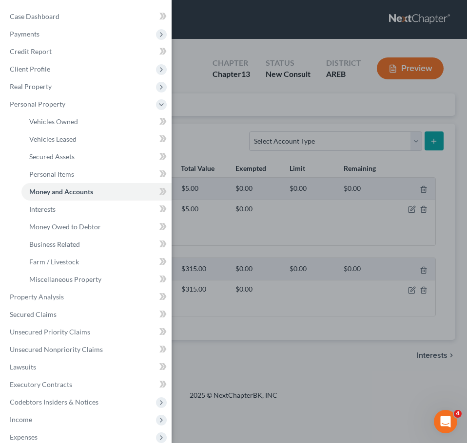
click at [278, 94] on div "Case Dashboard Payments Invoices Payments Payments Credit Report Client Profile" at bounding box center [233, 221] width 467 height 443
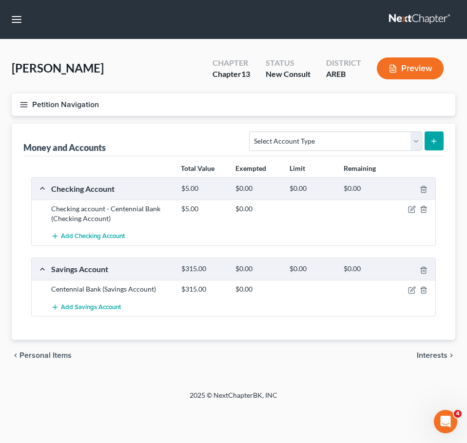
click at [441, 357] on span "Interests" at bounding box center [432, 356] width 31 height 8
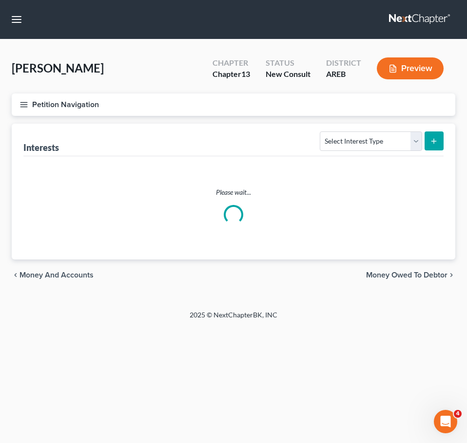
click at [424, 274] on div "Home New Case Client Portal Directory Cases DebtorCC Payments Lambert & Perry L…" at bounding box center [233, 221] width 467 height 443
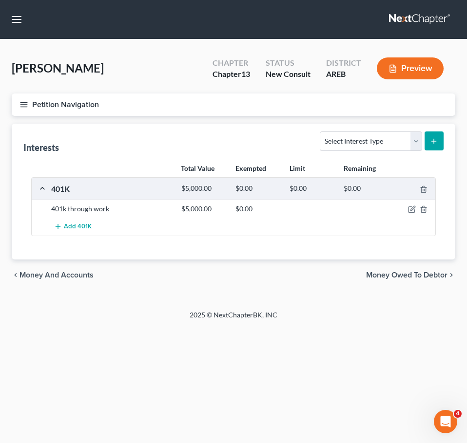
click at [411, 274] on span "Money Owed to Debtor" at bounding box center [406, 275] width 81 height 8
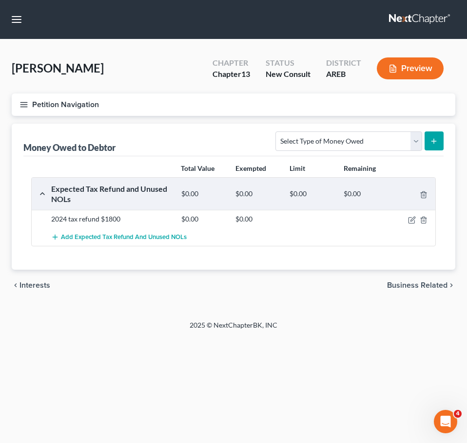
click at [408, 287] on span "Business Related" at bounding box center [417, 286] width 60 height 8
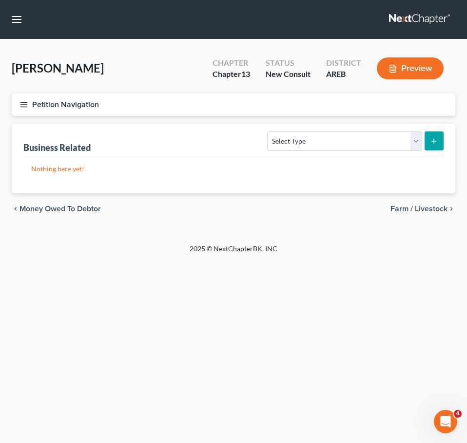
click at [434, 209] on span "Farm / Livestock" at bounding box center [418, 209] width 57 height 8
click at [425, 209] on span "Miscellaneous Property" at bounding box center [406, 209] width 82 height 8
click at [413, 211] on span "Property Analysis" at bounding box center [416, 209] width 62 height 8
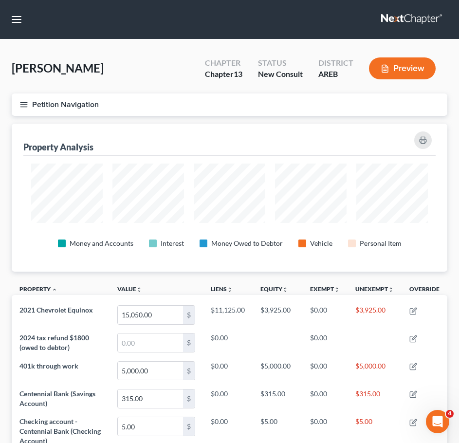
click at [27, 102] on icon "button" at bounding box center [23, 104] width 9 height 9
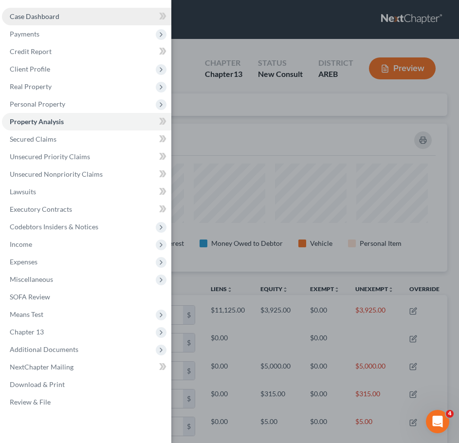
click at [64, 13] on link "Case Dashboard" at bounding box center [87, 17] width 170 height 18
select select "0"
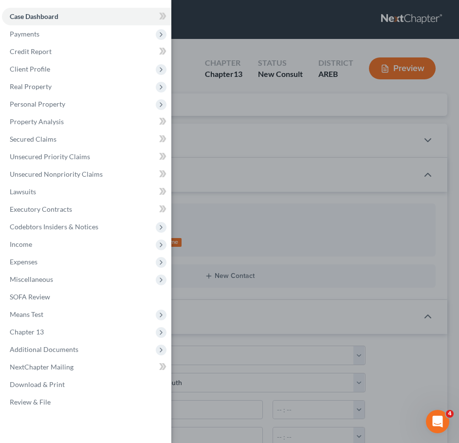
click at [311, 43] on div "Case Dashboard Payments Invoices Payments Payments Credit Report Client Profile" at bounding box center [229, 221] width 459 height 443
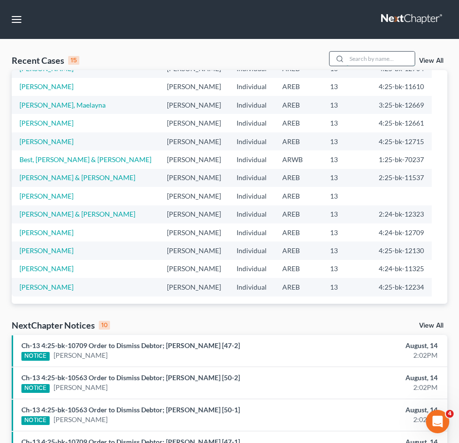
click at [398, 60] on input "search" at bounding box center [381, 59] width 68 height 14
type input "henderson"
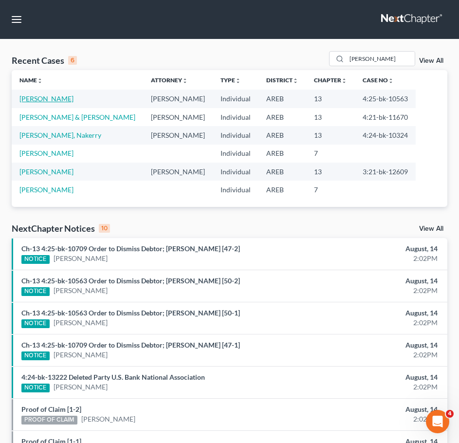
click at [48, 96] on link "[PERSON_NAME]" at bounding box center [46, 99] width 54 height 8
select select "6"
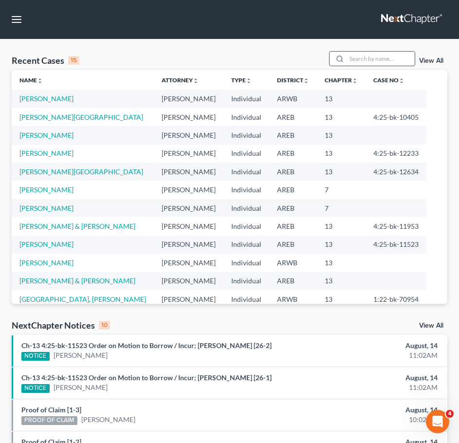
click at [365, 57] on input "search" at bounding box center [381, 59] width 68 height 14
type input "hall"
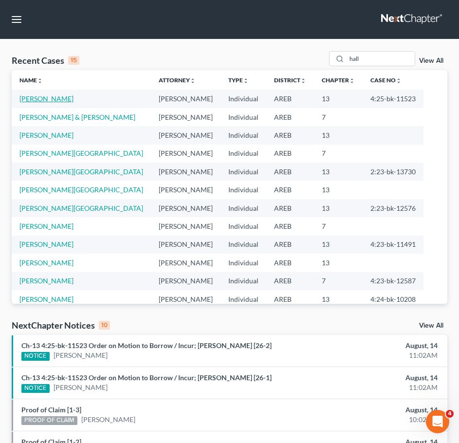
click at [41, 96] on link "[PERSON_NAME]" at bounding box center [46, 99] width 54 height 8
select select "6"
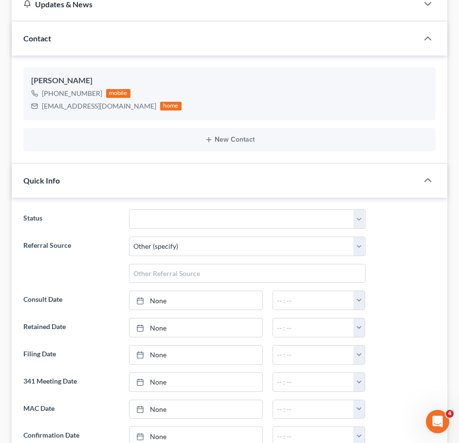
scroll to position [134, 0]
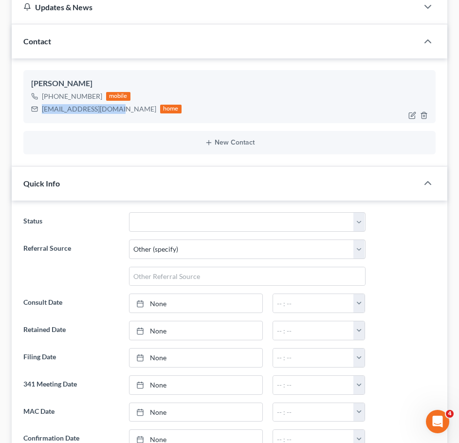
drag, startPoint x: 110, startPoint y: 111, endPoint x: 42, endPoint y: 112, distance: 67.7
click at [42, 112] on div "halleyjenia@gmail.com home" at bounding box center [106, 109] width 151 height 13
copy div "halleyjenia@gmail.com"
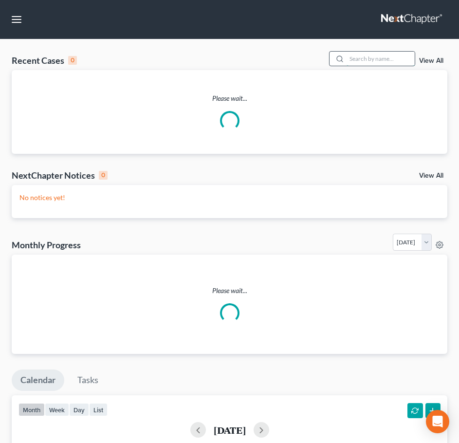
click at [385, 62] on input "search" at bounding box center [381, 59] width 68 height 14
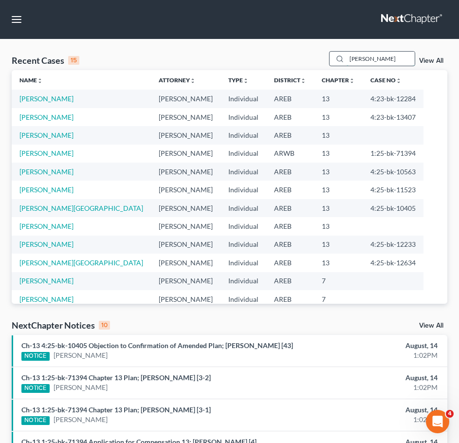
type input "[PERSON_NAME]"
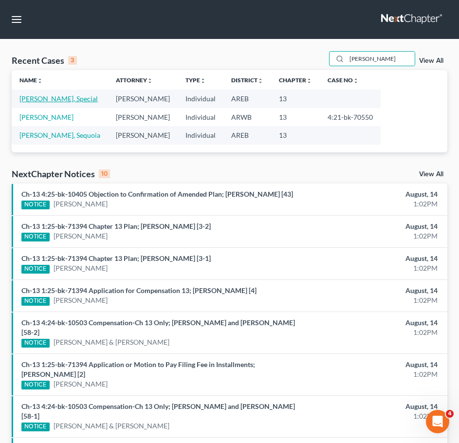
click at [50, 100] on link "[PERSON_NAME], Special" at bounding box center [58, 99] width 78 height 8
select select "5"
select select "0"
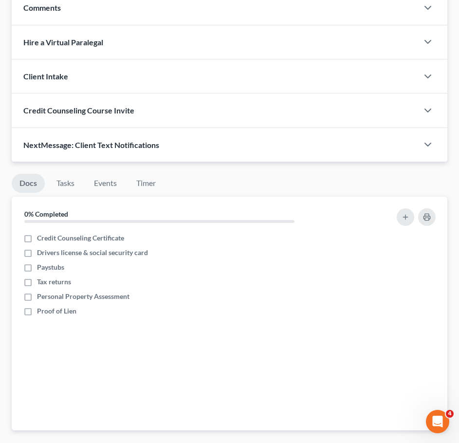
scroll to position [808, 0]
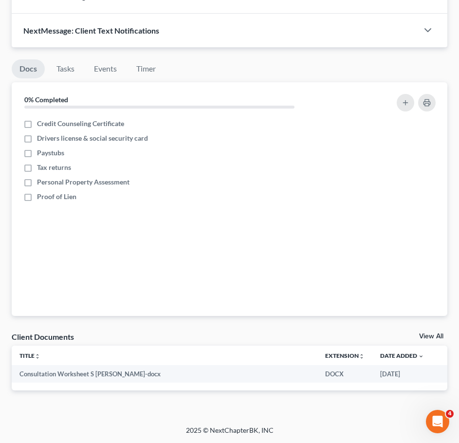
click at [426, 338] on link "View All" at bounding box center [432, 336] width 24 height 7
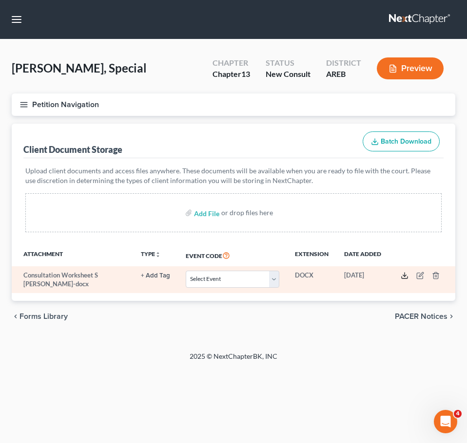
click at [402, 278] on icon at bounding box center [405, 276] width 8 height 8
